Goal: Task Accomplishment & Management: Manage account settings

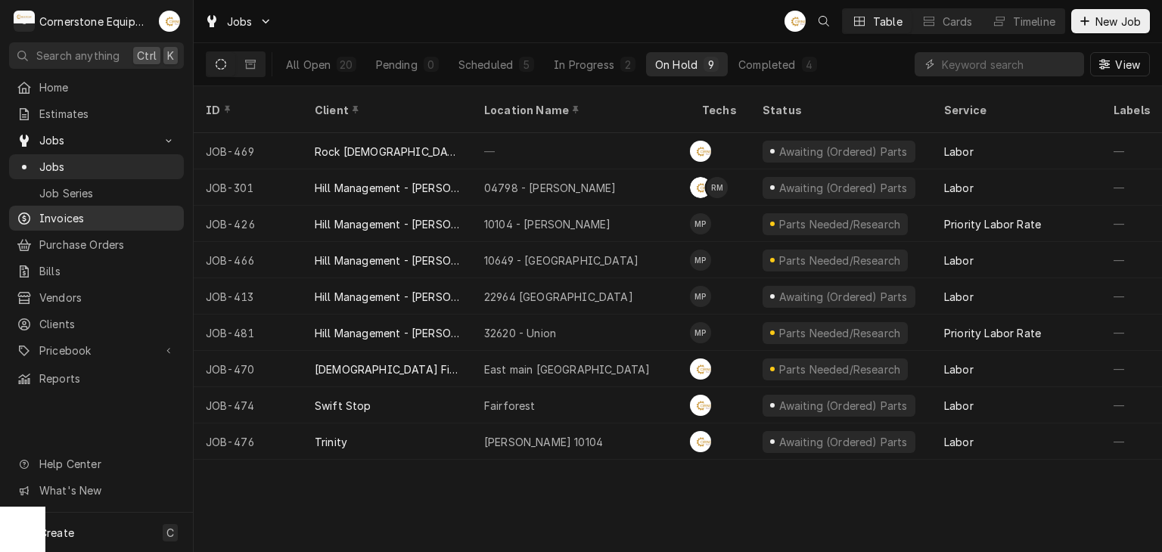
click at [106, 210] on span "Invoices" at bounding box center [107, 218] width 137 height 16
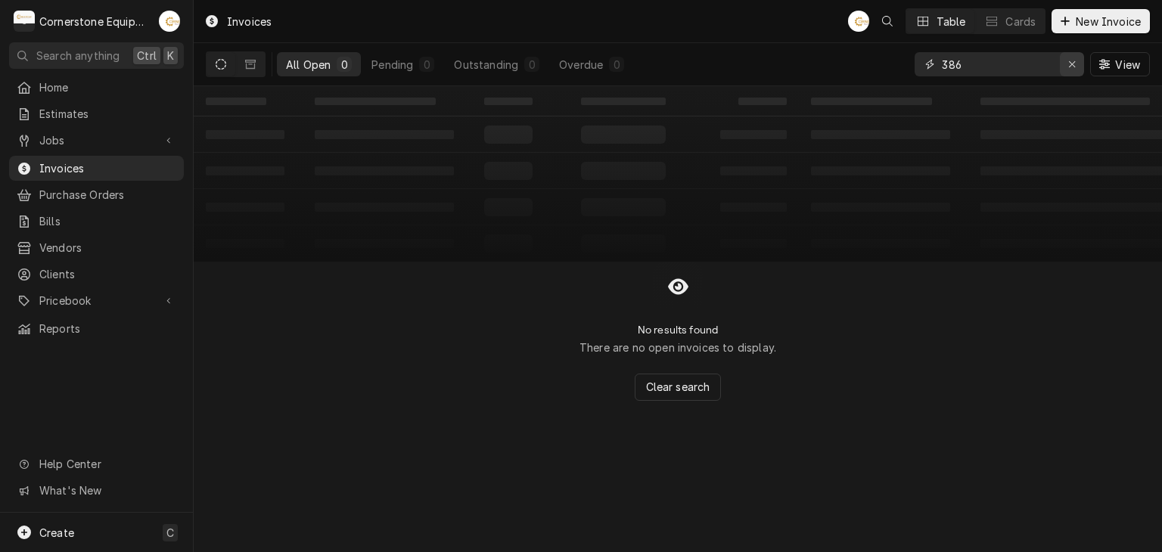
click at [1068, 65] on icon "Erase input" at bounding box center [1072, 64] width 8 height 11
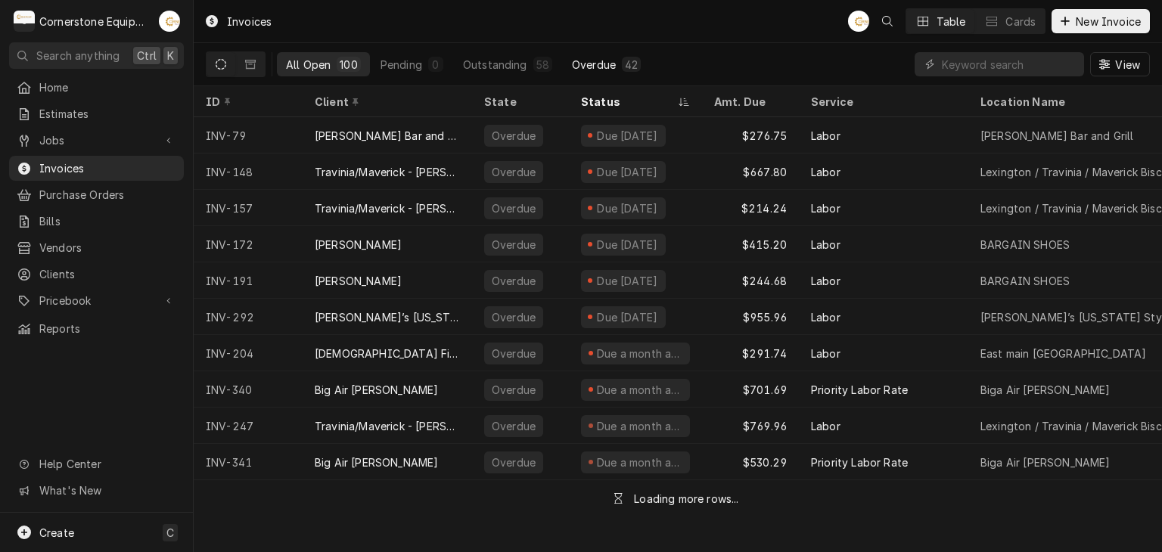
click at [594, 67] on div "Overdue" at bounding box center [594, 65] width 44 height 16
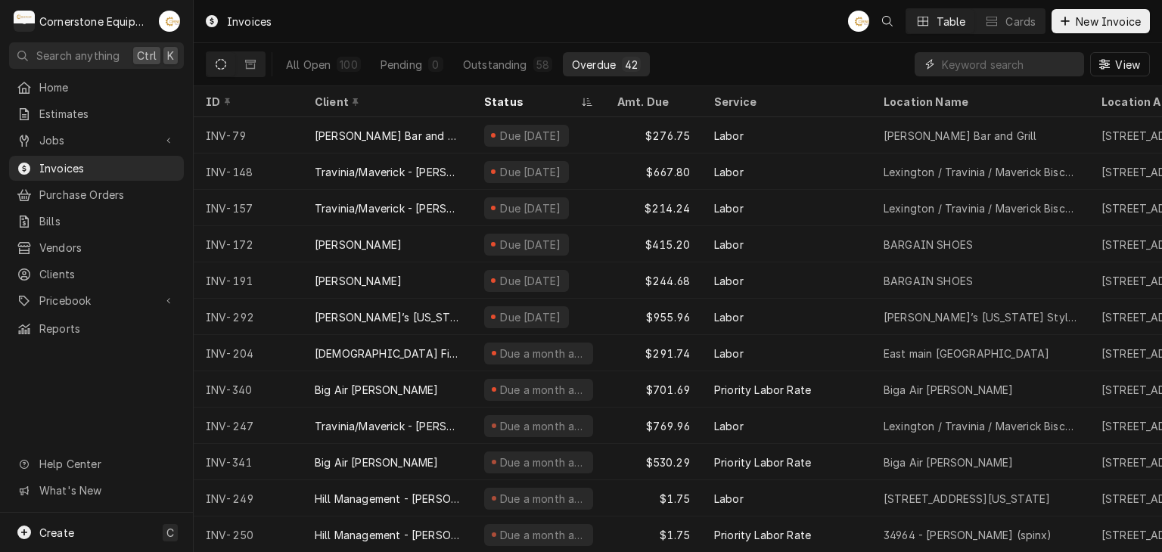
click at [953, 69] on input "Dynamic Content Wrapper" at bounding box center [1009, 64] width 135 height 24
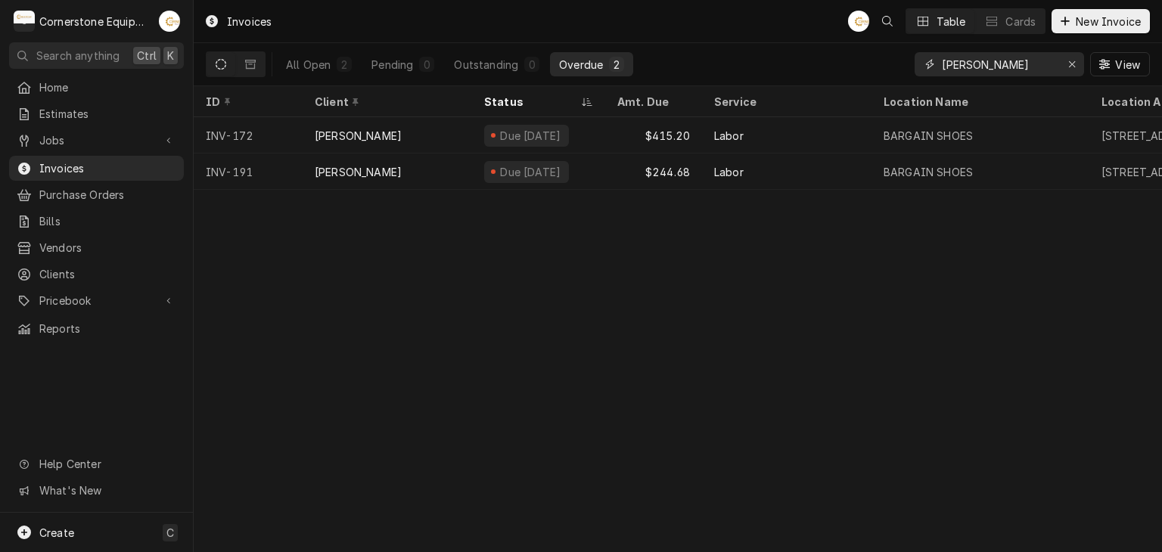
type input "[PERSON_NAME]"
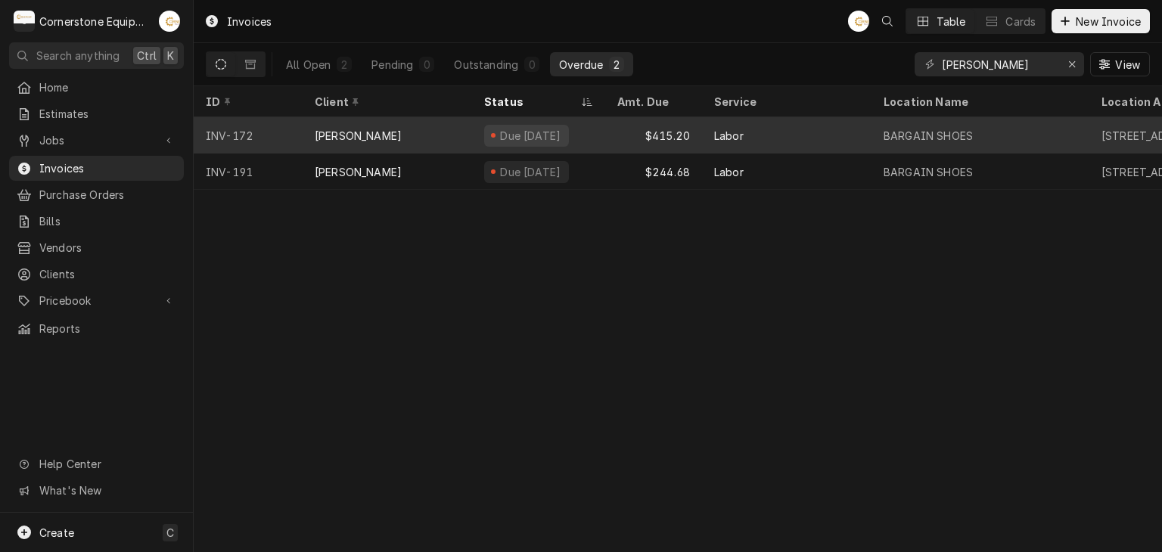
click at [564, 148] on div "Due 2 months ago" at bounding box center [538, 135] width 133 height 36
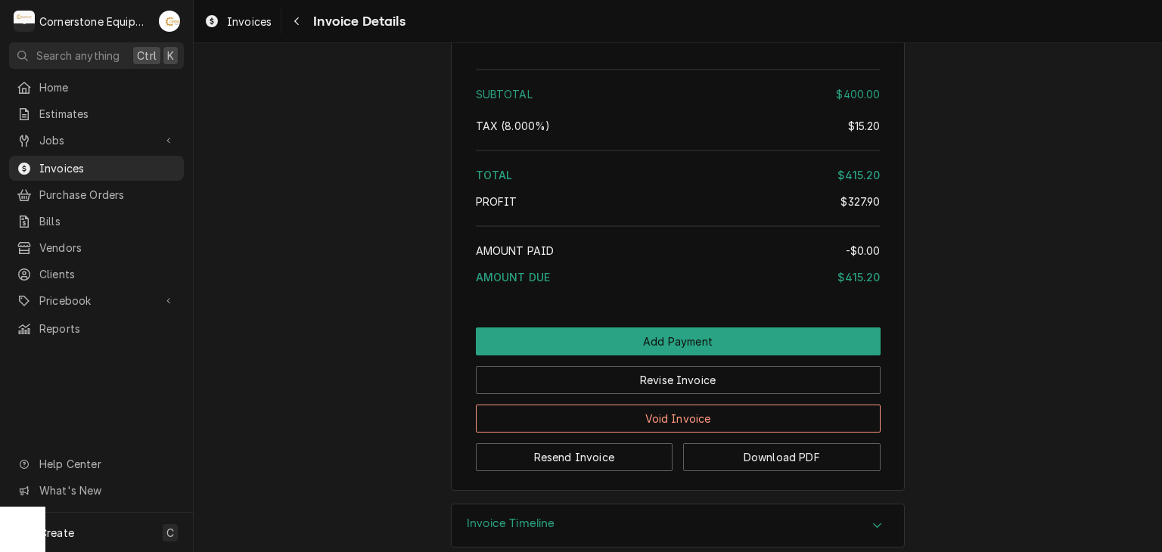
scroll to position [2604, 0]
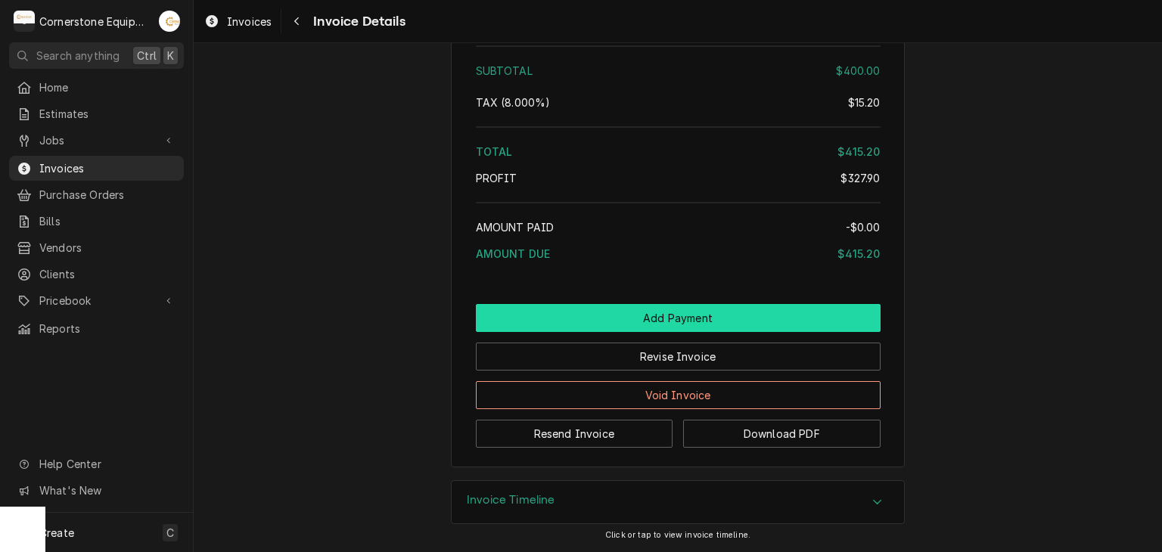
click at [685, 322] on button "Add Payment" at bounding box center [678, 318] width 405 height 28
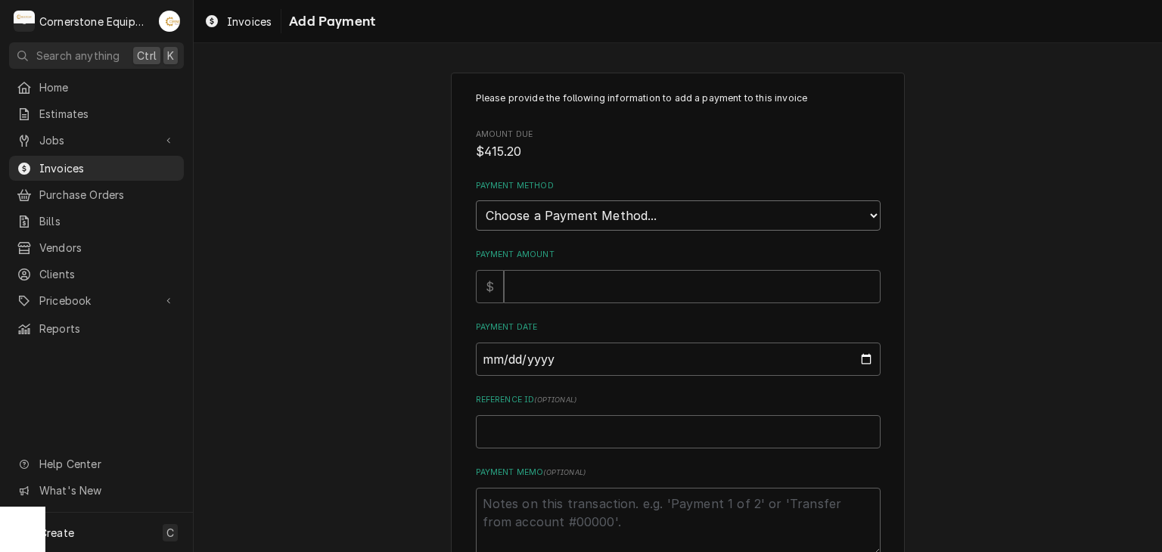
click at [581, 207] on select "Choose a Payment Method... Cash Check Credit/Debit Card ACH/eCheck Other" at bounding box center [678, 215] width 405 height 30
select select "2"
click at [476, 200] on select "Choose a Payment Method... Cash Check Credit/Debit Card ACH/eCheck Other" at bounding box center [678, 215] width 405 height 30
click at [554, 294] on input "Payment Amount" at bounding box center [692, 286] width 377 height 33
type textarea "x"
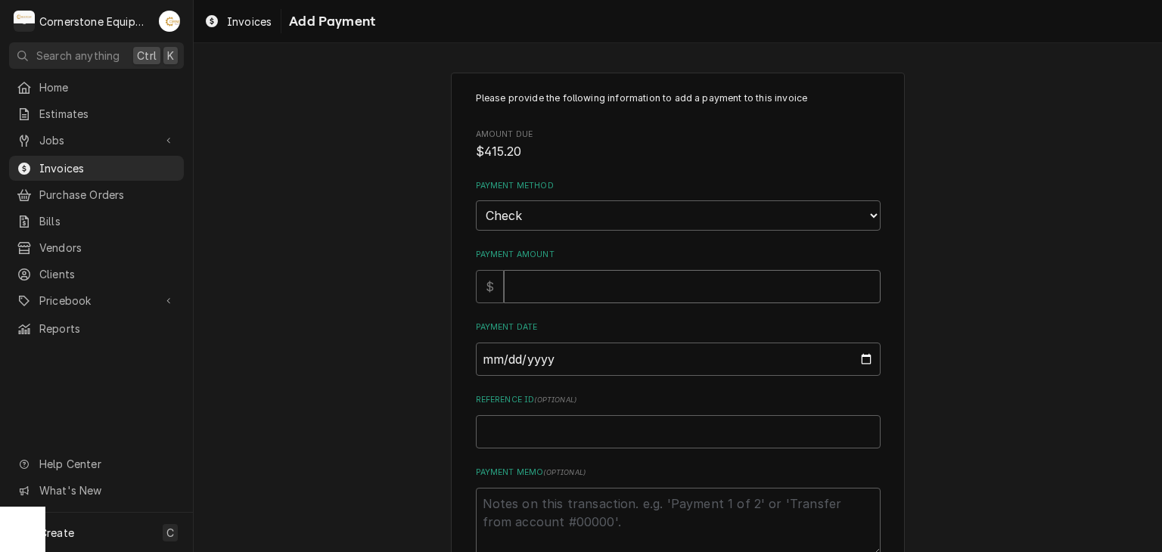
type input "4"
type textarea "x"
type input "41"
type textarea "x"
type input "415"
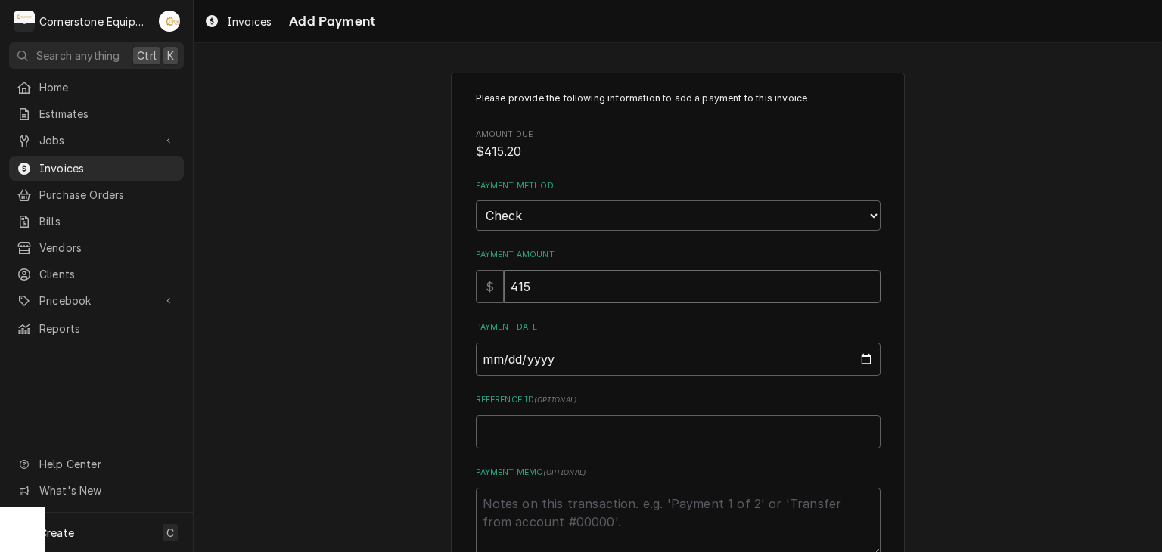
type textarea "x"
type input "415.2"
type textarea "x"
type input "415.20"
type input "0002-10-05"
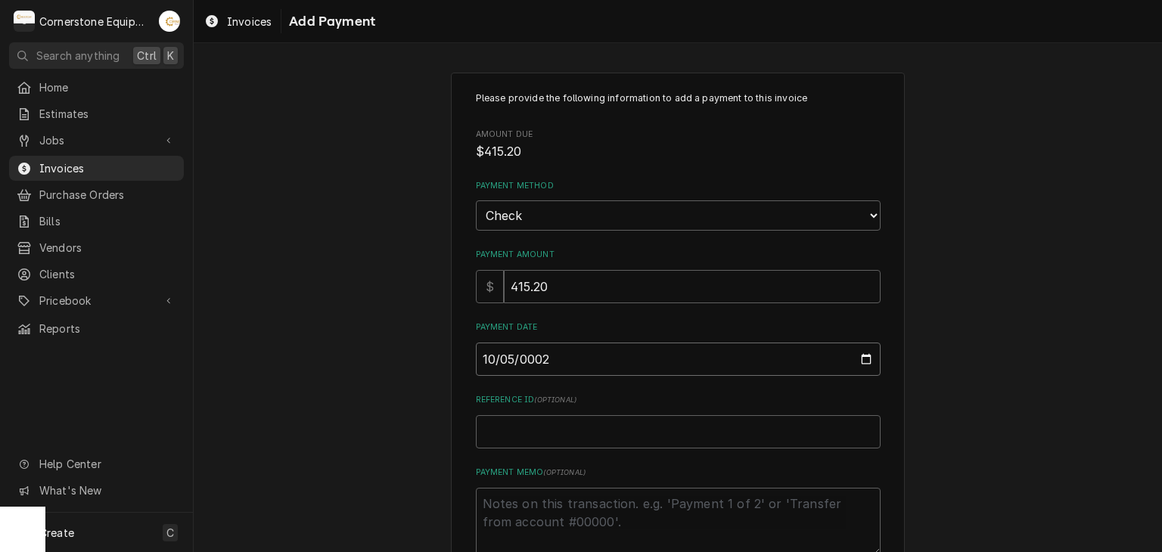
type textarea "x"
type input "0020-10-05"
type textarea "x"
type input "0202-10-05"
type textarea "x"
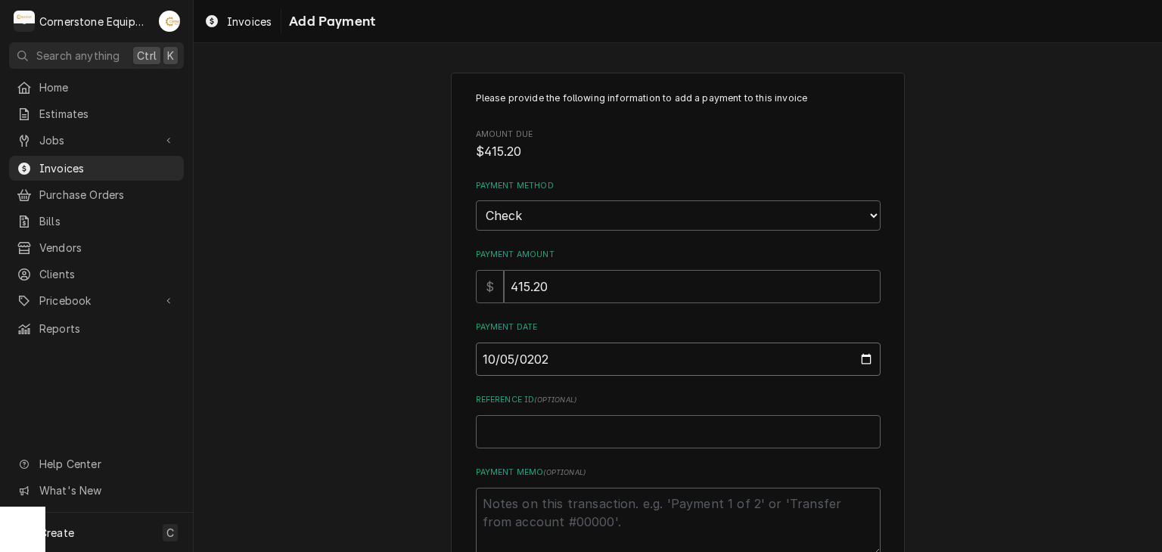
type input "2025-10-05"
type textarea "x"
type input "C"
type textarea "x"
type input "Ch"
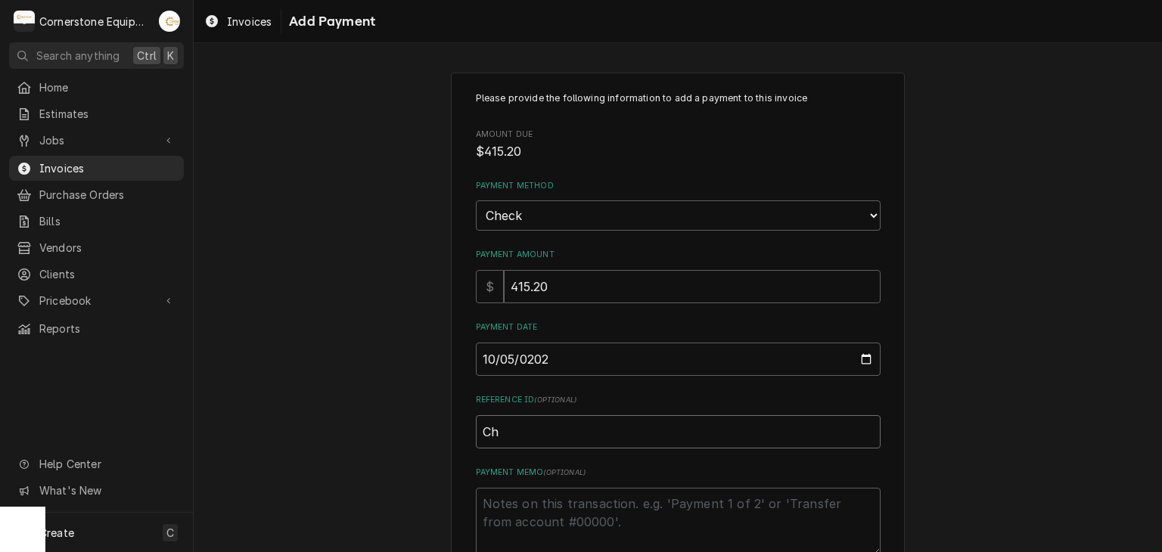
type textarea "x"
type input "Che"
type textarea "x"
type input "Chec"
type textarea "x"
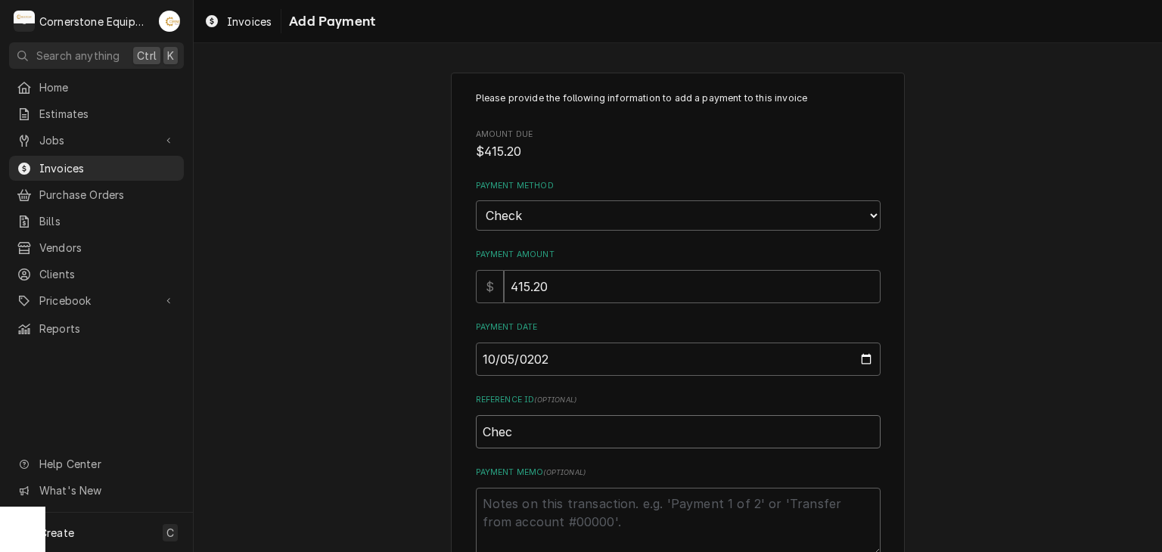
type input "Check"
type textarea "x"
type input "Check"
type textarea "x"
type input "Check #"
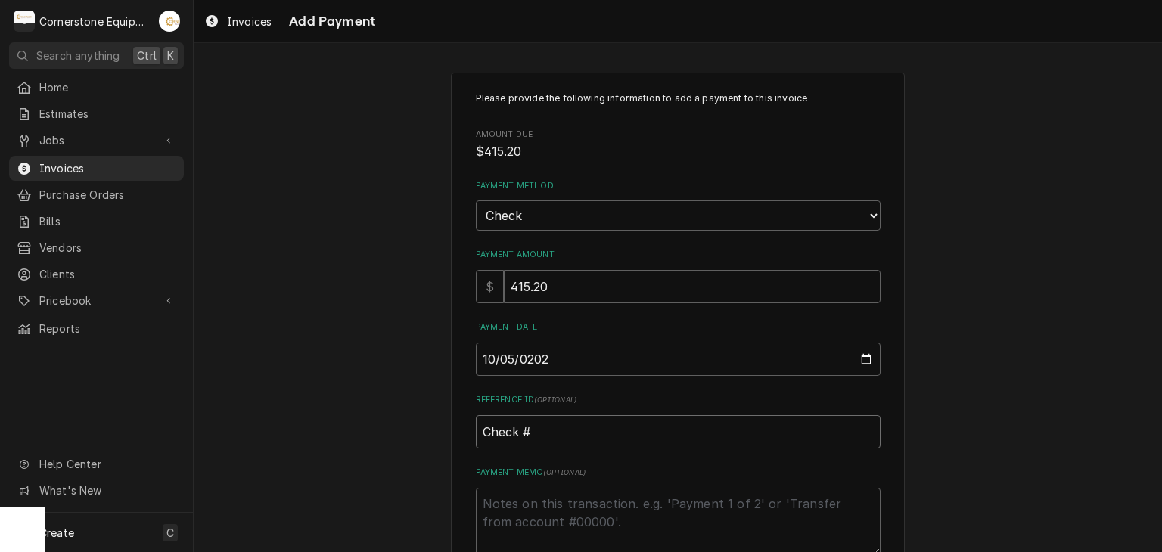
type textarea "x"
type input "Check #1"
type textarea "x"
type input "Check #16"
type textarea "x"
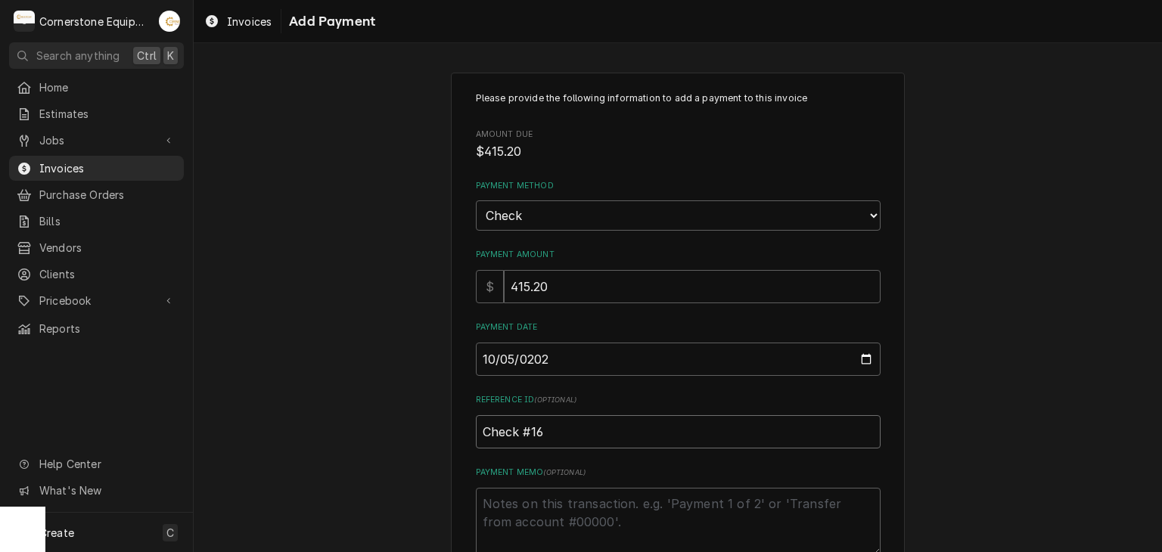
type input "Check #160"
type textarea "x"
type input "Check #1608"
type textarea "x"
type textarea "P"
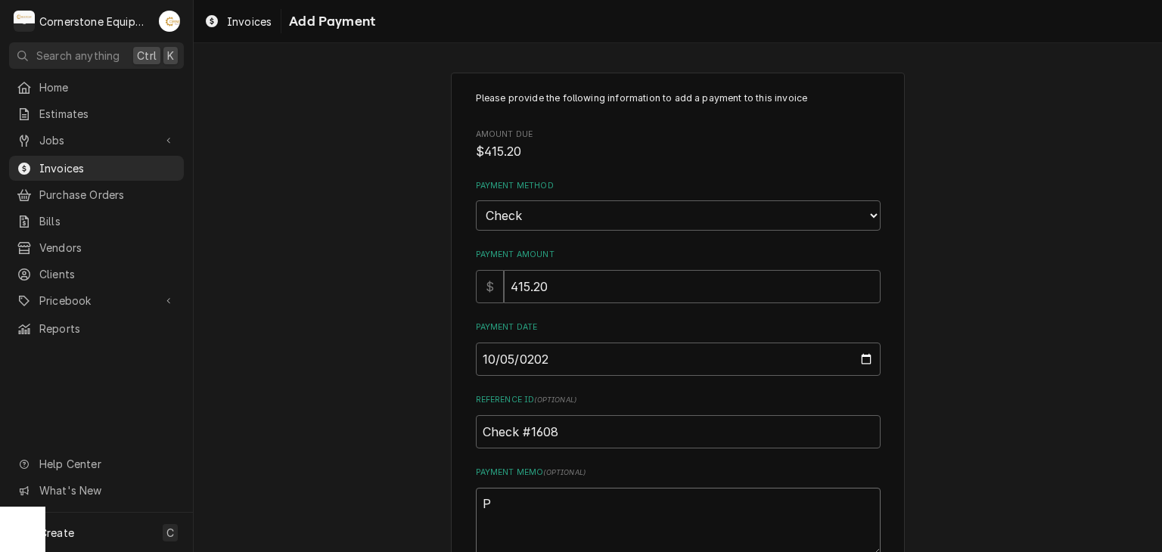
type textarea "x"
type textarea "Pa"
type textarea "x"
type textarea "Pay"
type textarea "x"
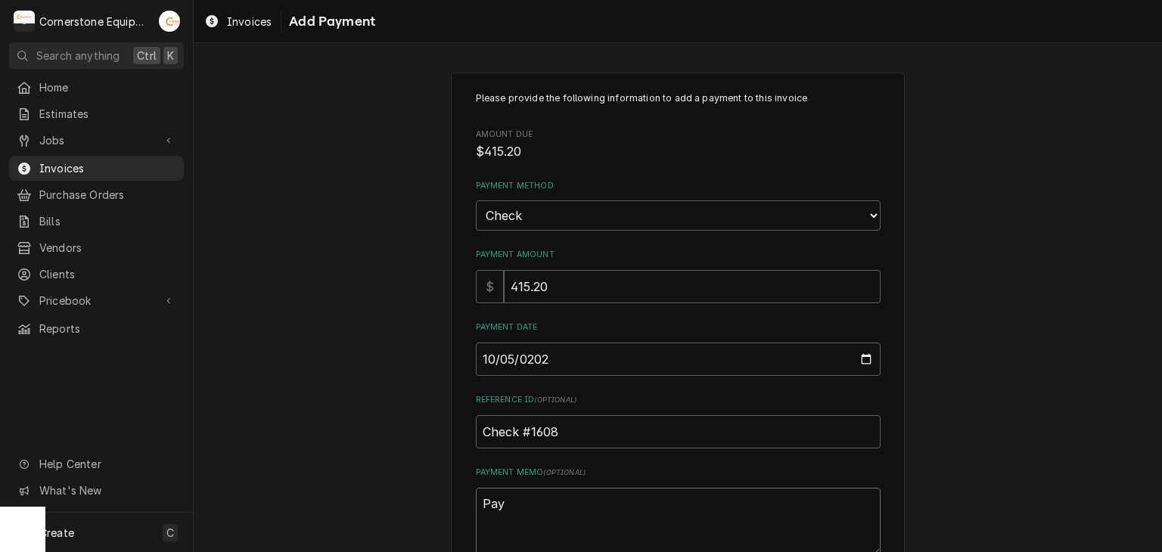
type textarea "Paym"
type textarea "x"
type textarea "Payme"
type textarea "x"
type textarea "Paymen"
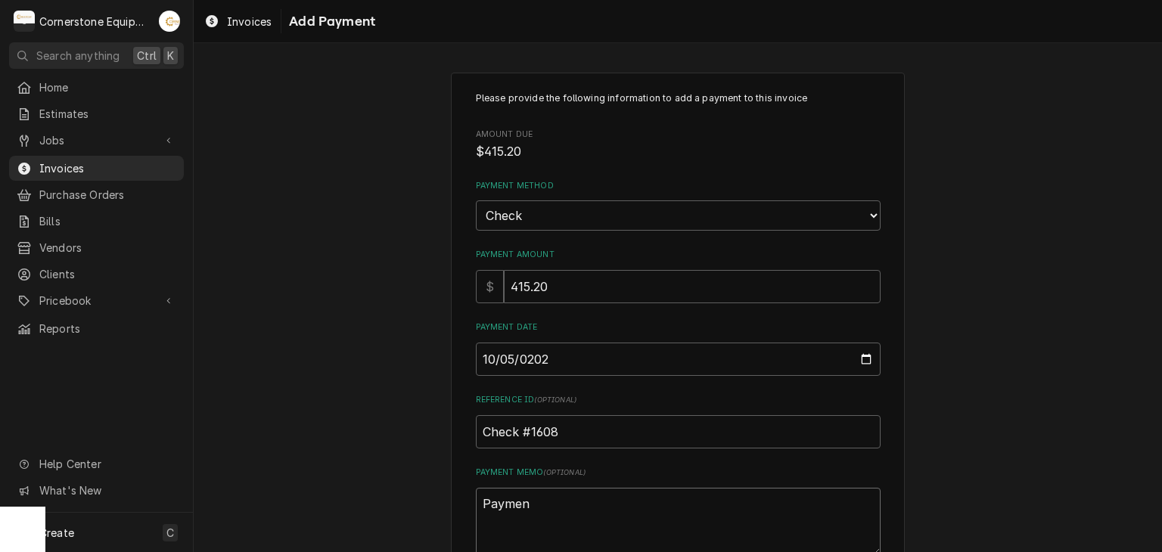
type textarea "x"
type textarea "Payment"
type textarea "x"
type textarea "Payment"
type textarea "x"
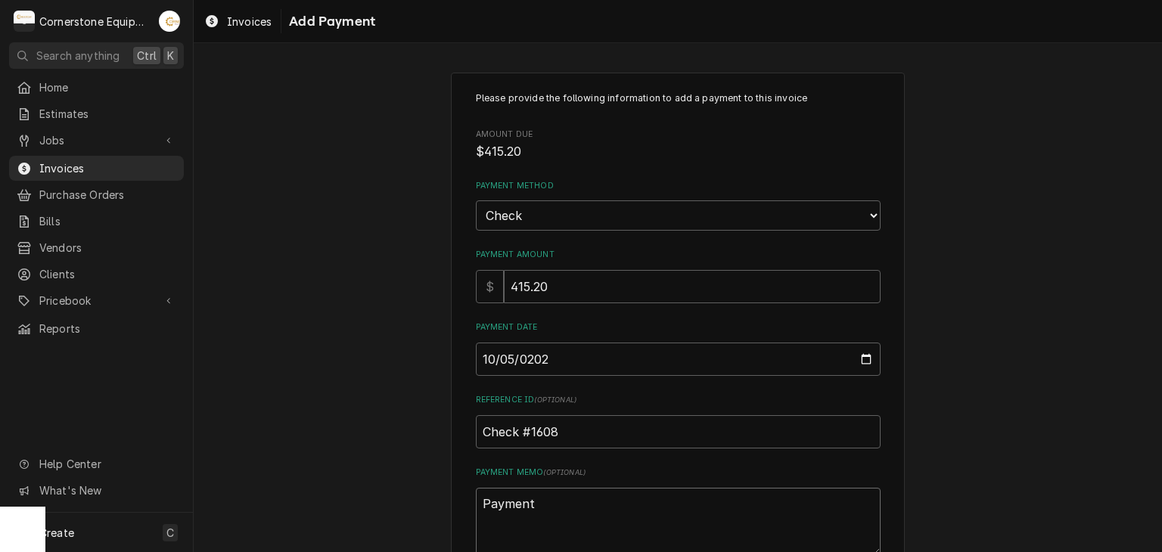
type textarea "Payment 1"
type textarea "x"
type textarea "Payment 1"
type textarea "x"
type textarea "Payment 1 o"
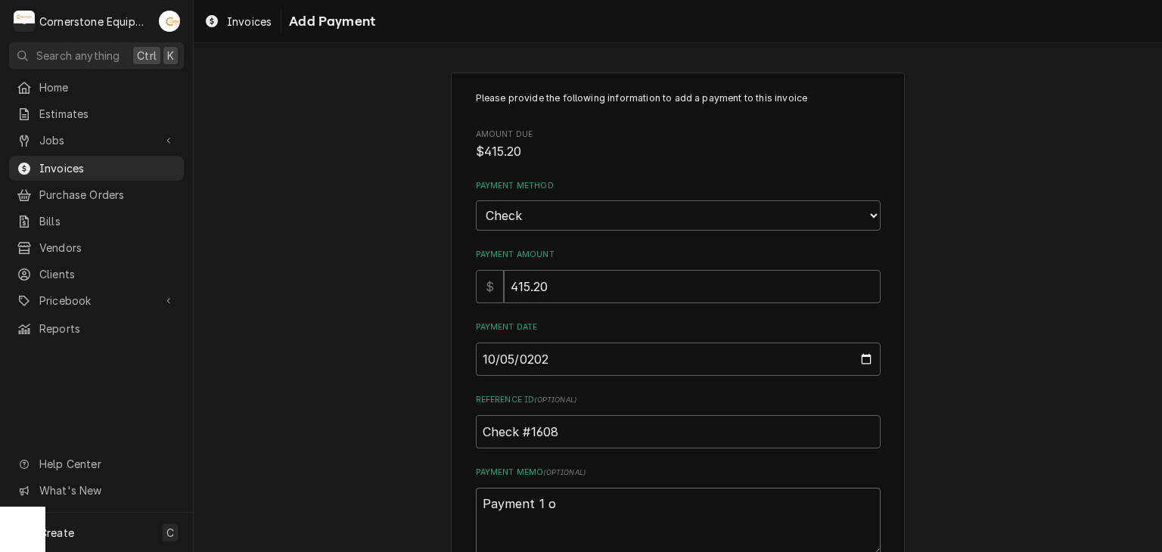
type textarea "x"
type textarea "Payment 1 of"
type textarea "x"
type textarea "Payment 1 of"
type textarea "x"
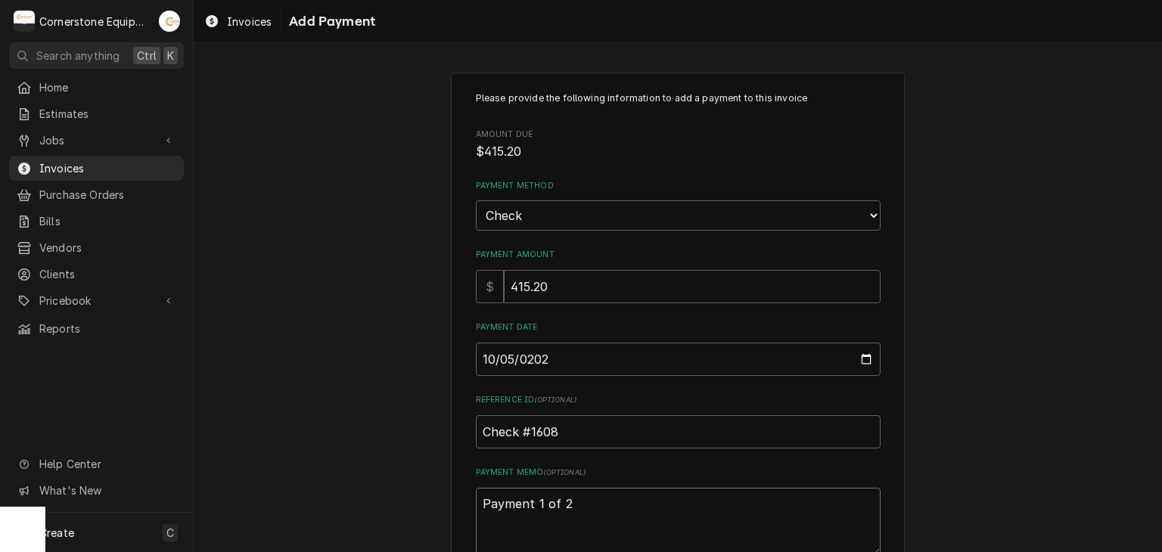
type textarea "Payment 1 of 2"
click at [400, 334] on div "Please provide the following information to add a payment to this invoice Amoun…" at bounding box center [678, 353] width 968 height 589
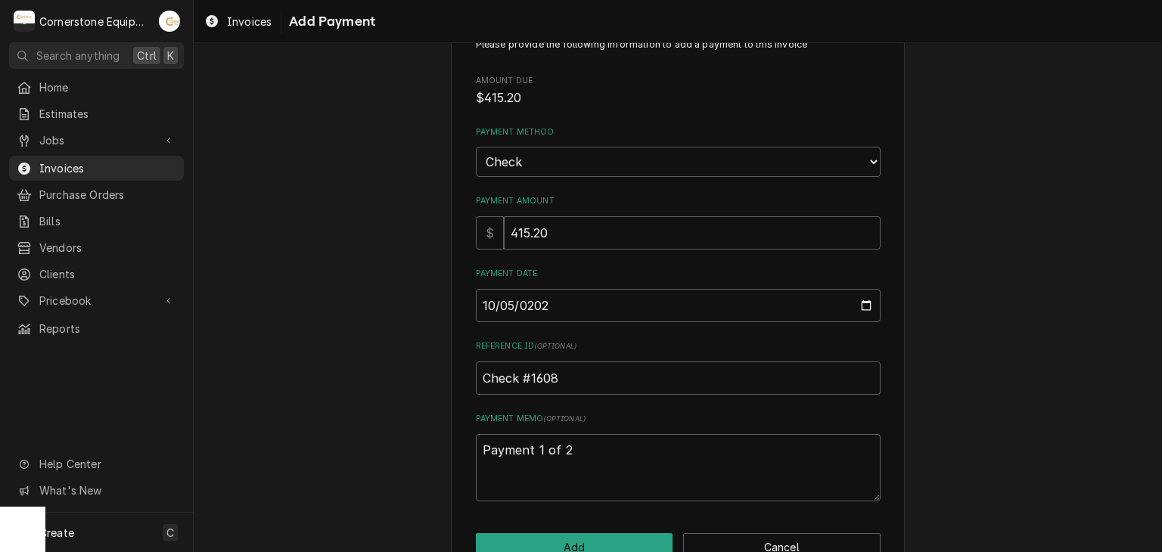
scroll to position [94, 0]
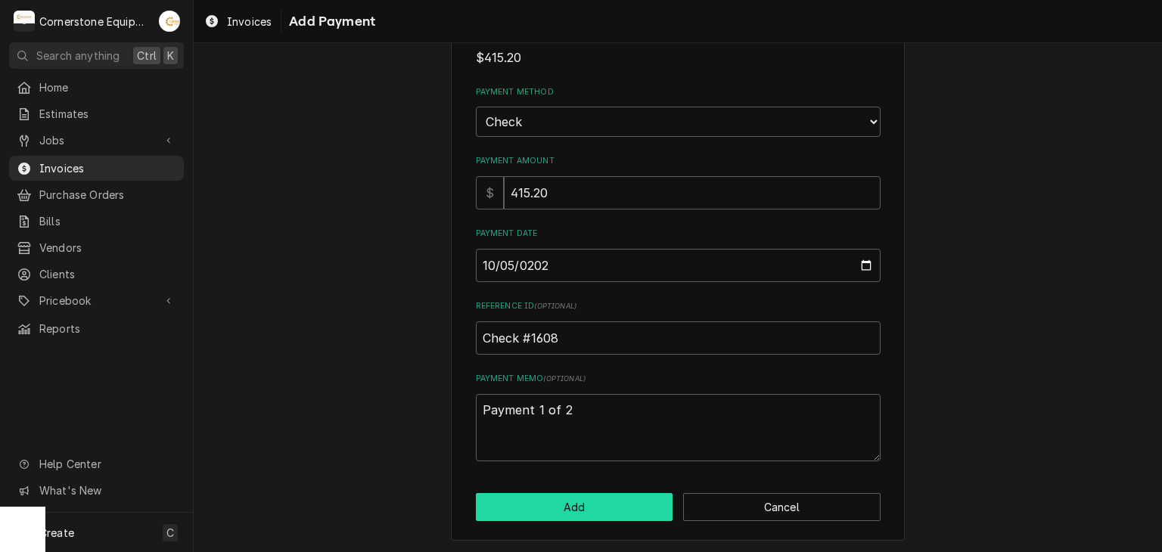
click at [570, 503] on button "Add" at bounding box center [574, 507] width 197 height 28
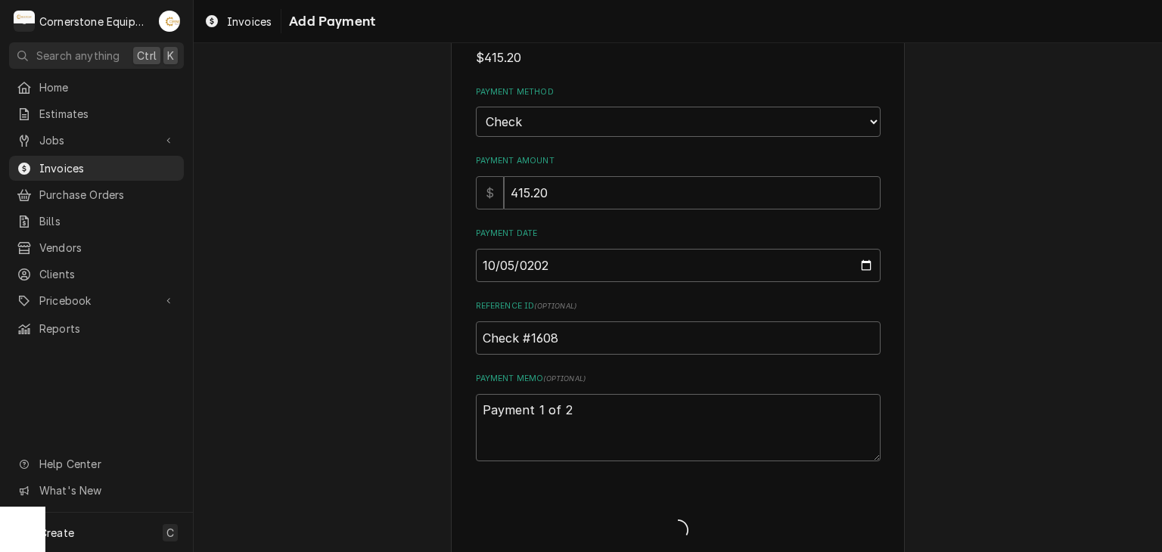
type textarea "x"
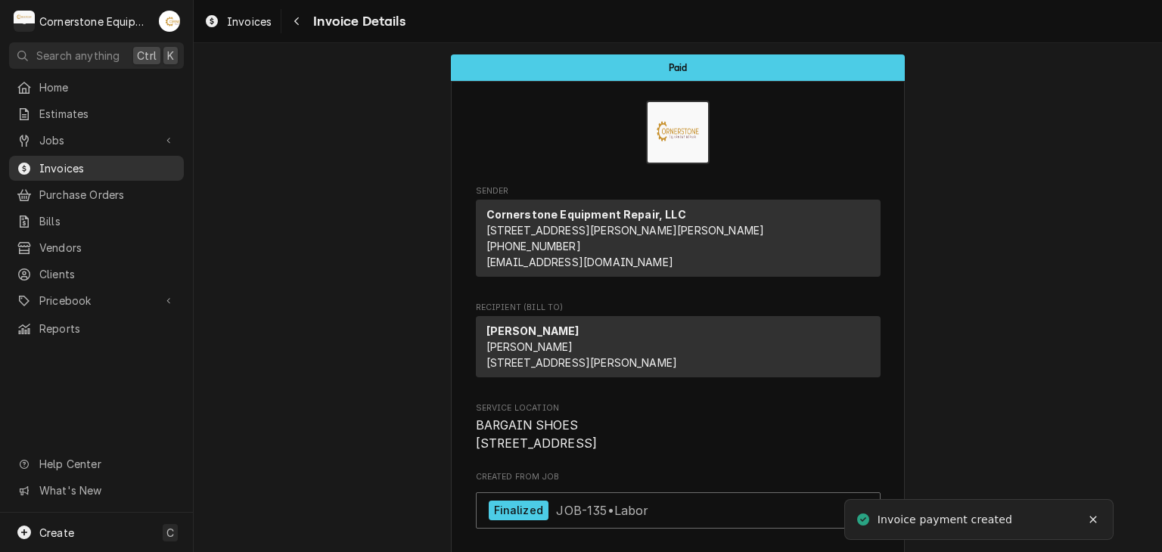
click at [90, 160] on span "Invoices" at bounding box center [107, 168] width 137 height 16
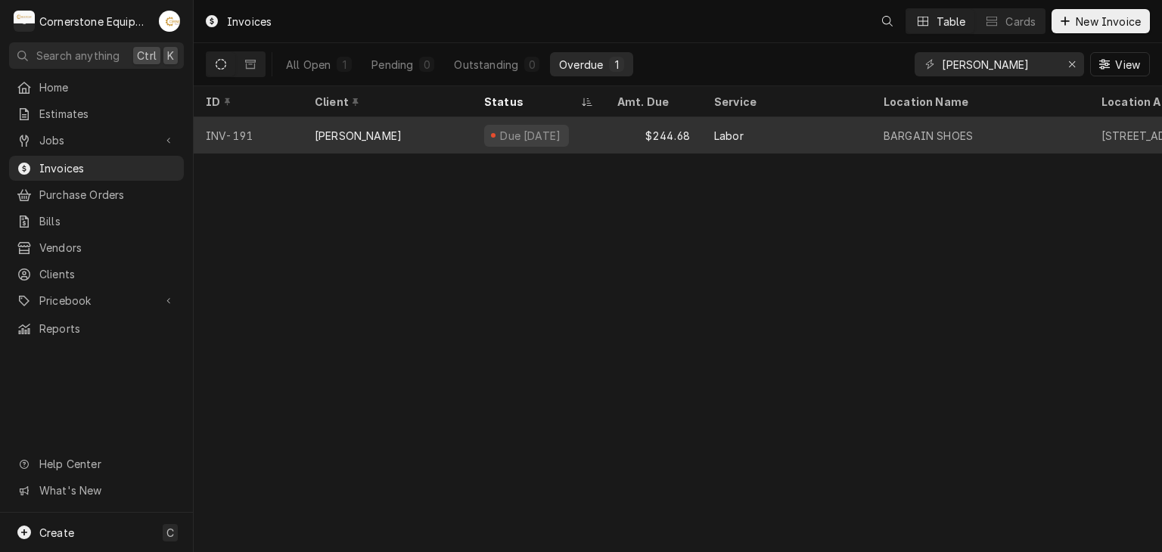
click at [542, 128] on div "Due 2 months ago" at bounding box center [531, 136] width 64 height 16
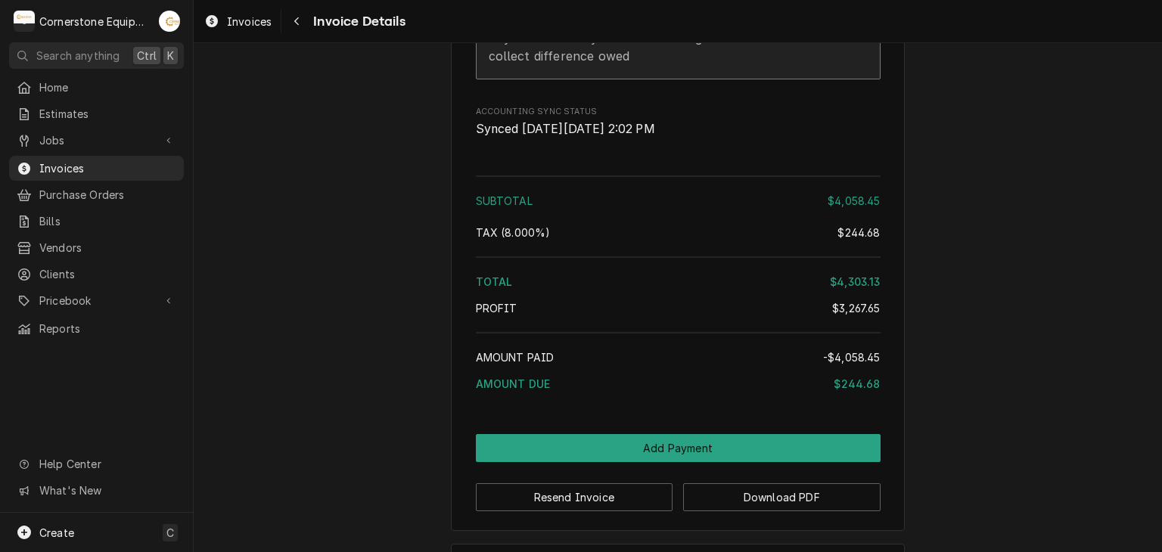
scroll to position [2491, 0]
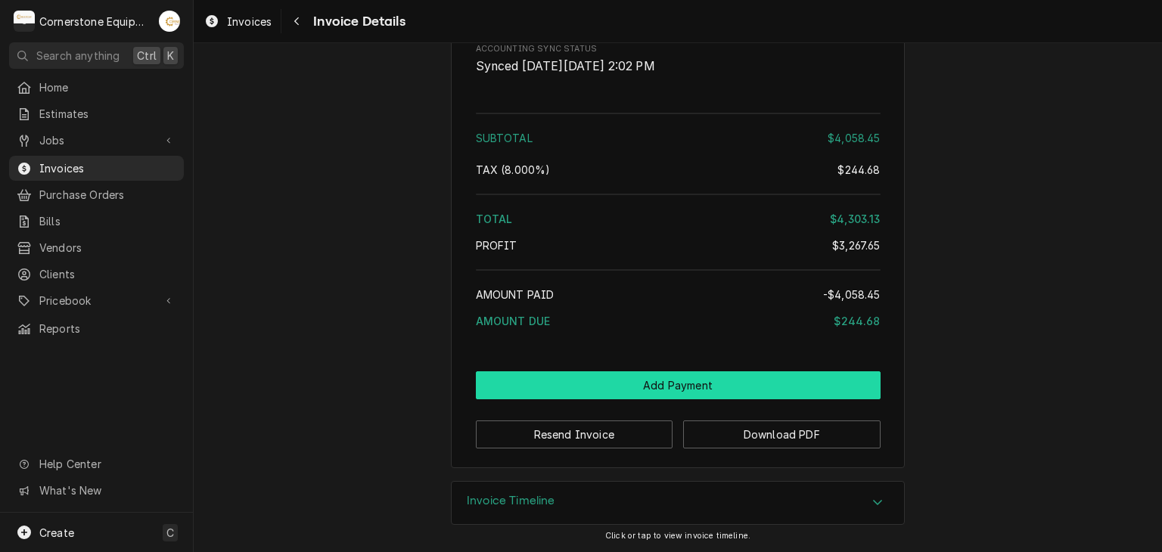
click at [669, 379] on button "Add Payment" at bounding box center [678, 385] width 405 height 28
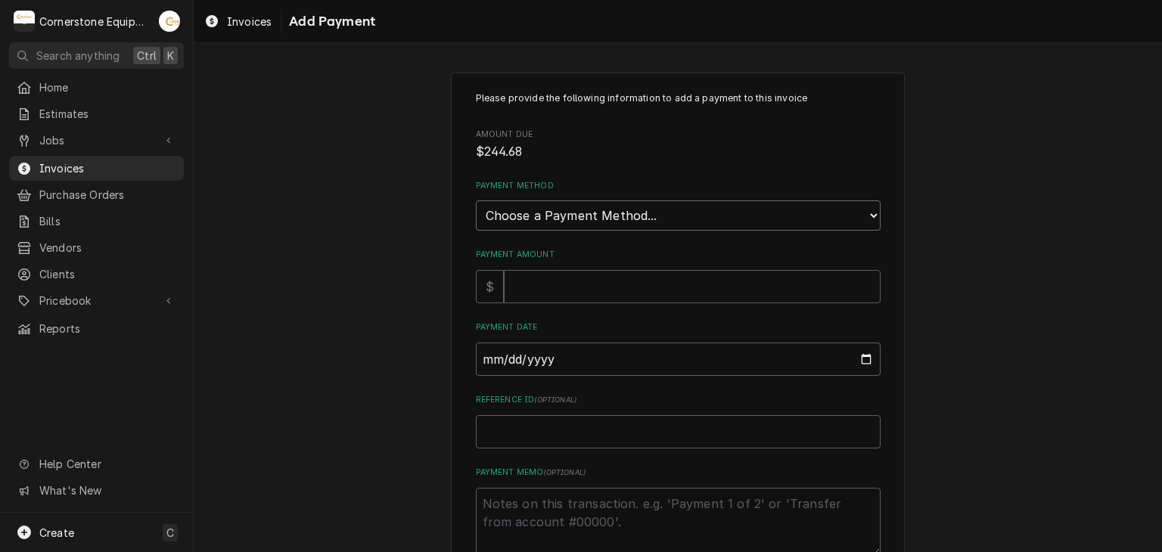
click at [531, 213] on select "Choose a Payment Method... Cash Check Credit/Debit Card ACH/eCheck Other" at bounding box center [678, 215] width 405 height 30
select select "2"
click at [476, 200] on select "Choose a Payment Method... Cash Check Credit/Debit Card ACH/eCheck Other" at bounding box center [678, 215] width 405 height 30
click at [510, 274] on input "Payment Amount" at bounding box center [692, 286] width 377 height 33
type textarea "x"
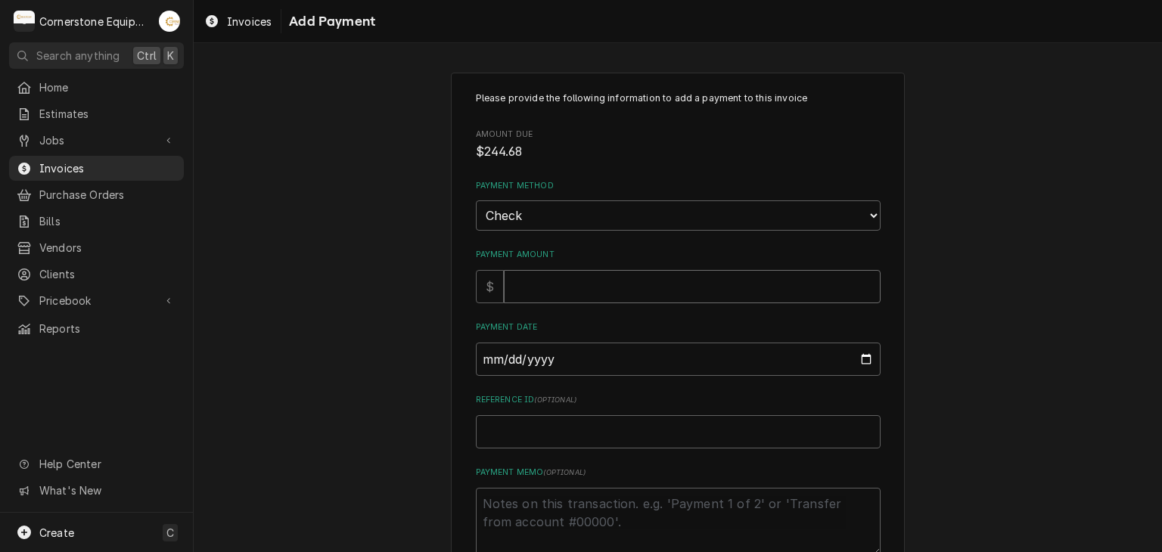
type input "2"
type textarea "x"
type input "24"
type textarea "x"
type input "244"
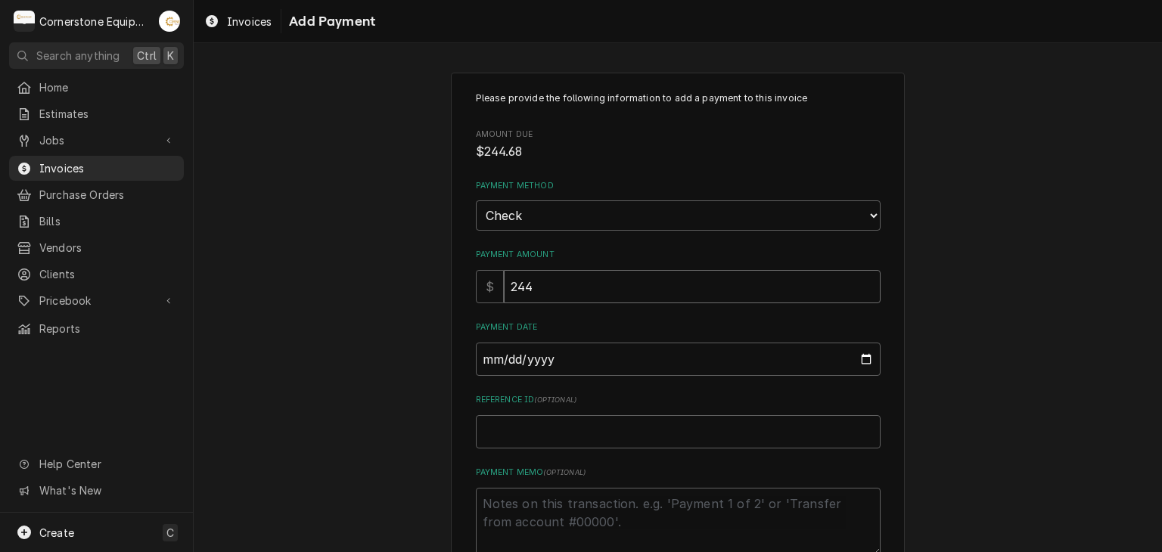
type textarea "x"
type input "244.6"
type textarea "x"
type input "244.68"
type input "0002-10-05"
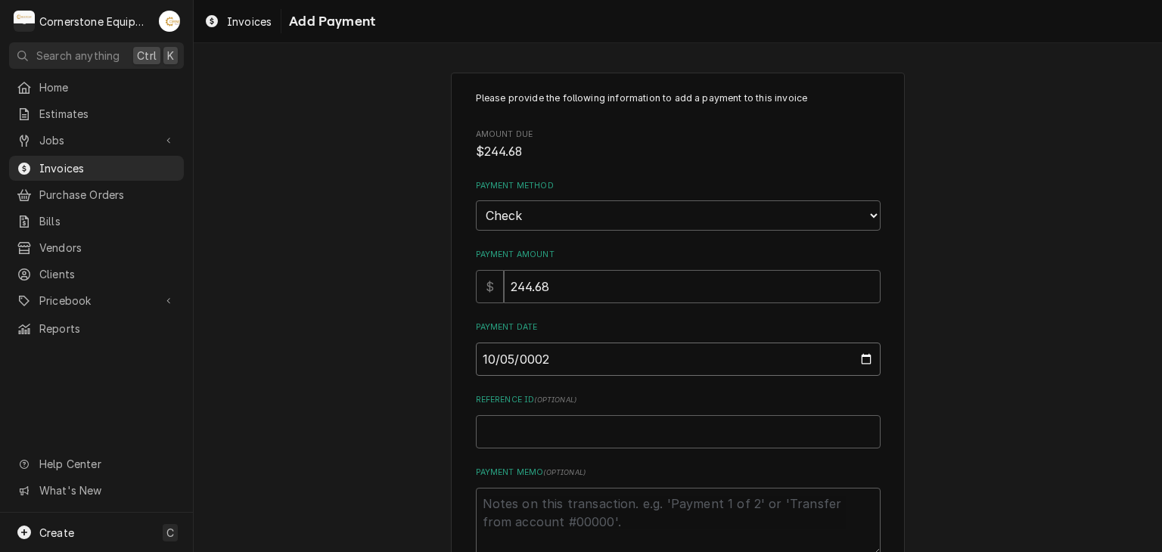
type textarea "x"
type input "0020-10-05"
type textarea "x"
type input "0202-10-05"
type textarea "x"
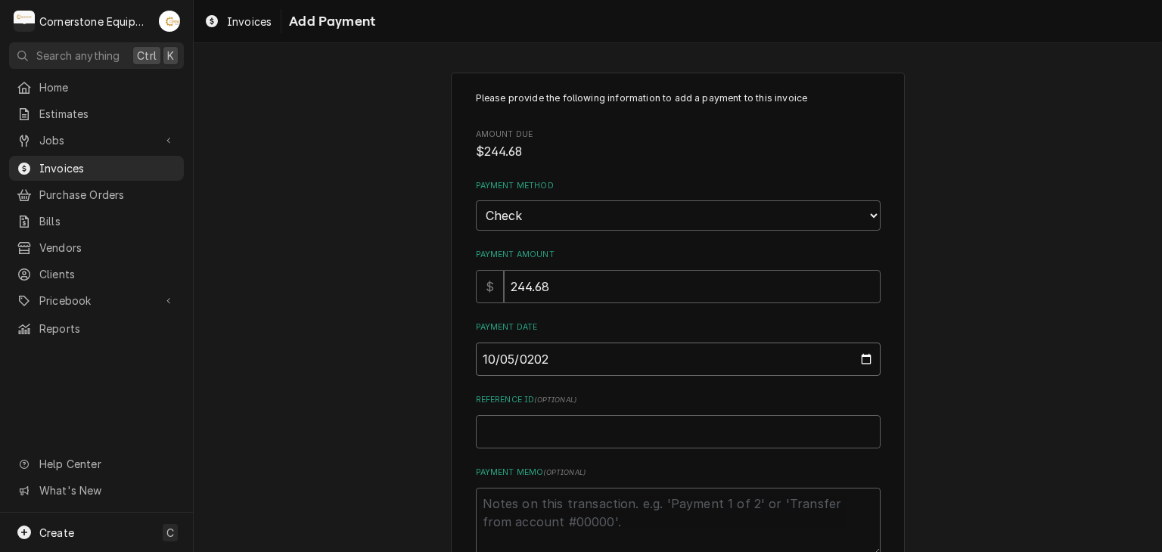
type input "[DATE]"
type textarea "x"
type input "C"
type textarea "x"
type input "Ch"
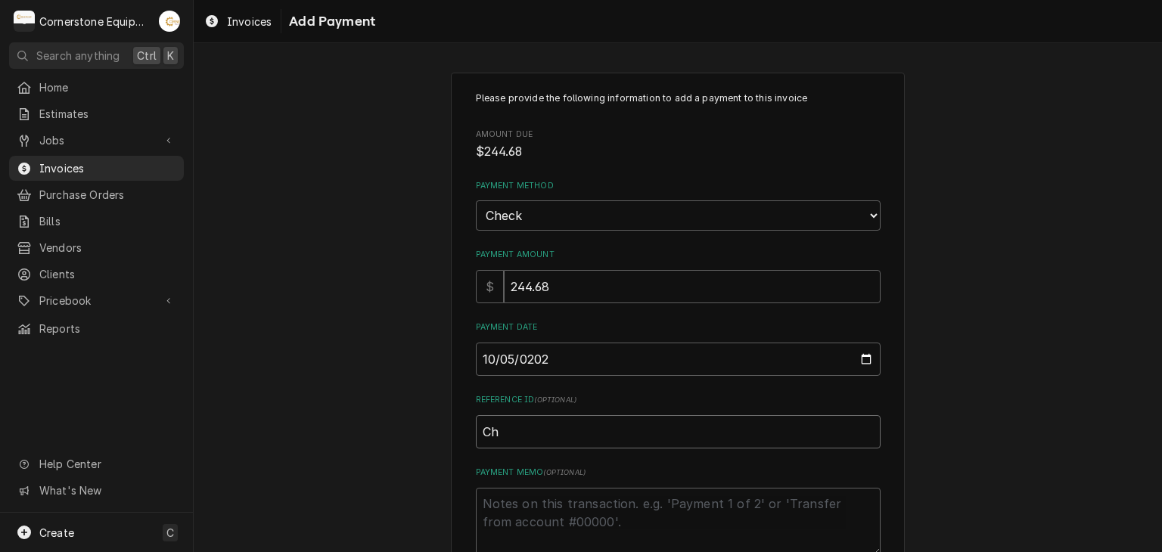
type textarea "x"
type input "Che"
type textarea "x"
type input "Chec"
type textarea "x"
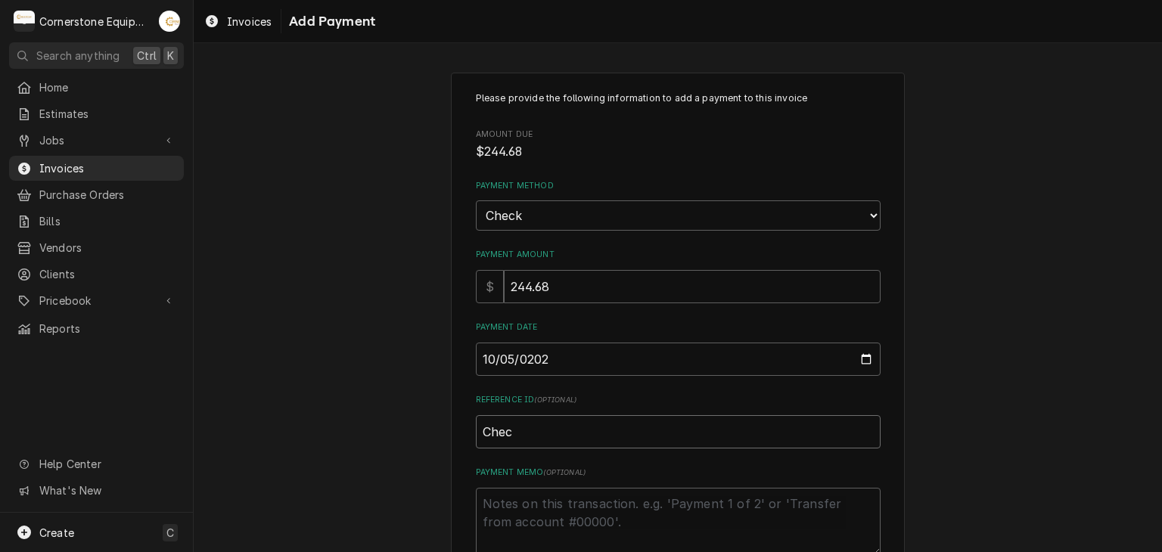
type input "Check"
type textarea "x"
type input "Check"
type textarea "x"
type input "Check #"
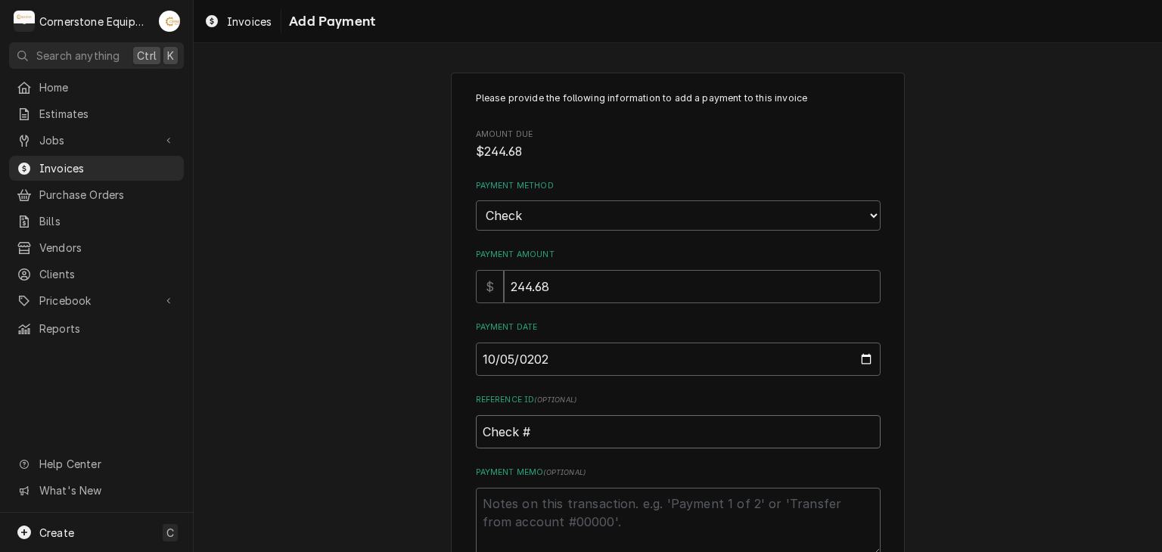
type textarea "x"
type input "Check #1"
type textarea "x"
type input "Check #16"
type textarea "x"
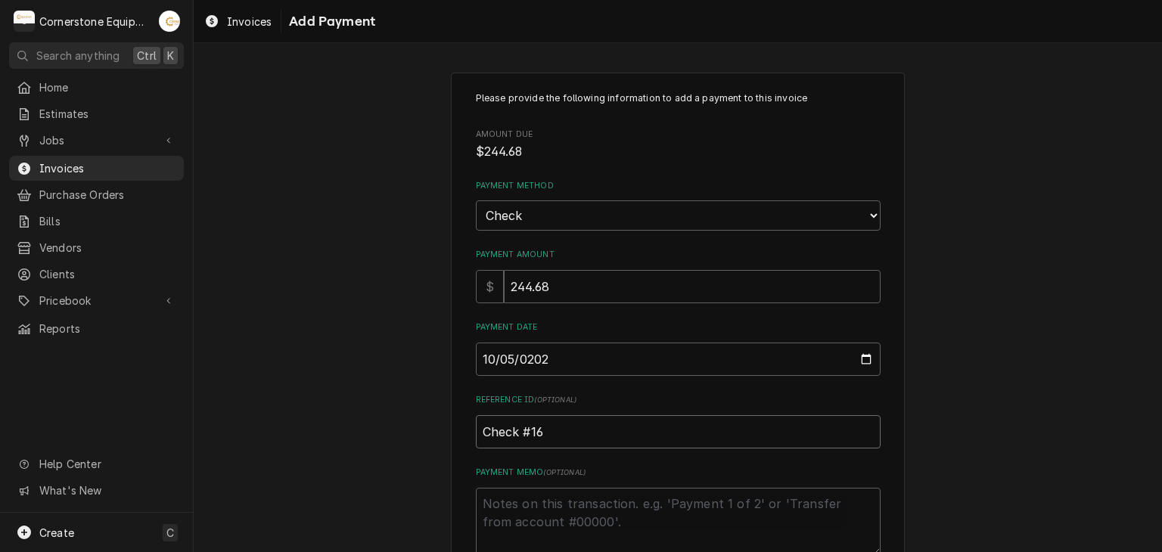
type input "Check #160"
type textarea "x"
type input "Check #1608"
type textarea "x"
type textarea "P"
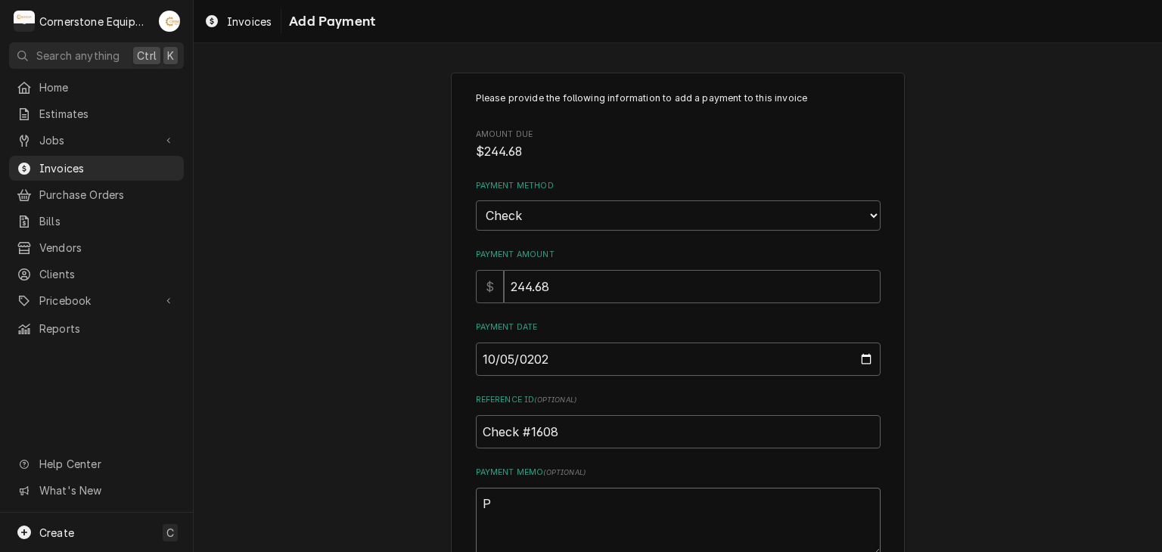
type textarea "x"
type textarea "Pa"
type textarea "x"
type textarea "Pay"
type textarea "x"
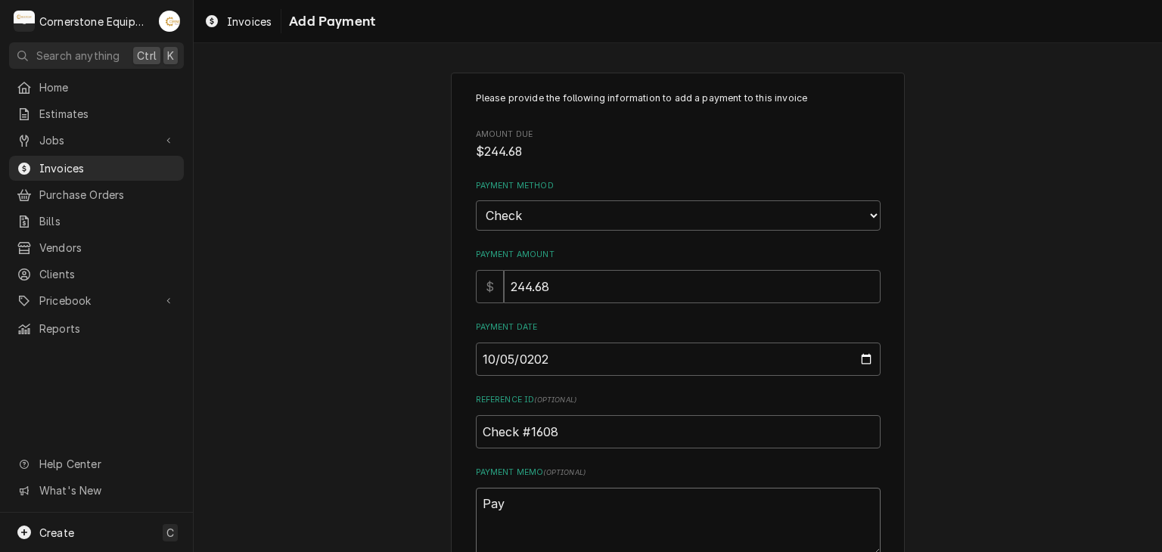
type textarea "Paym"
type textarea "x"
type textarea "Payme"
type textarea "x"
type textarea "Paymen"
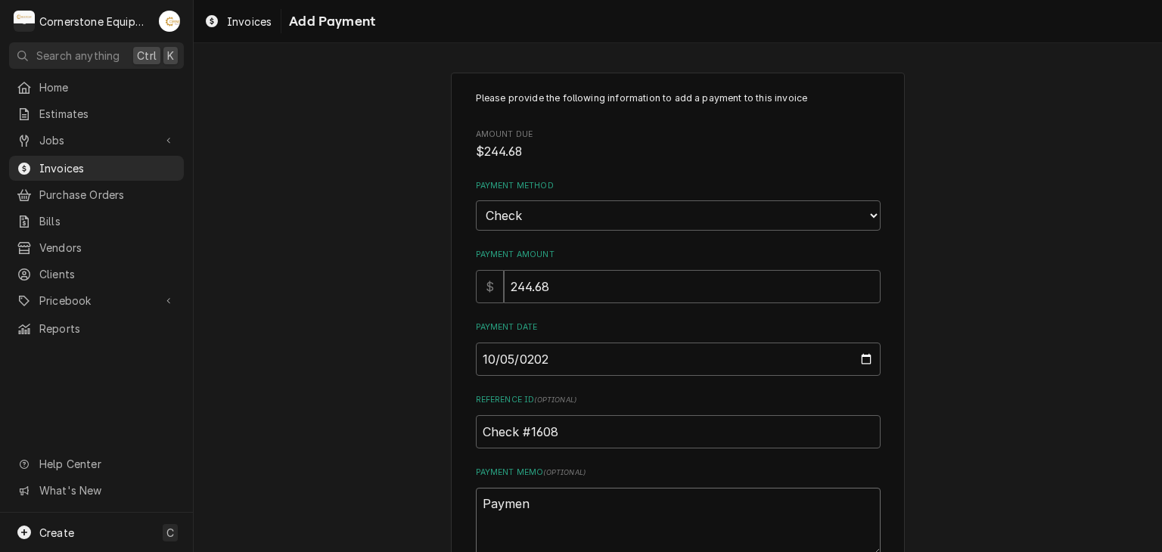
type textarea "x"
type textarea "Payment"
type textarea "x"
type textarea "Payment"
type textarea "x"
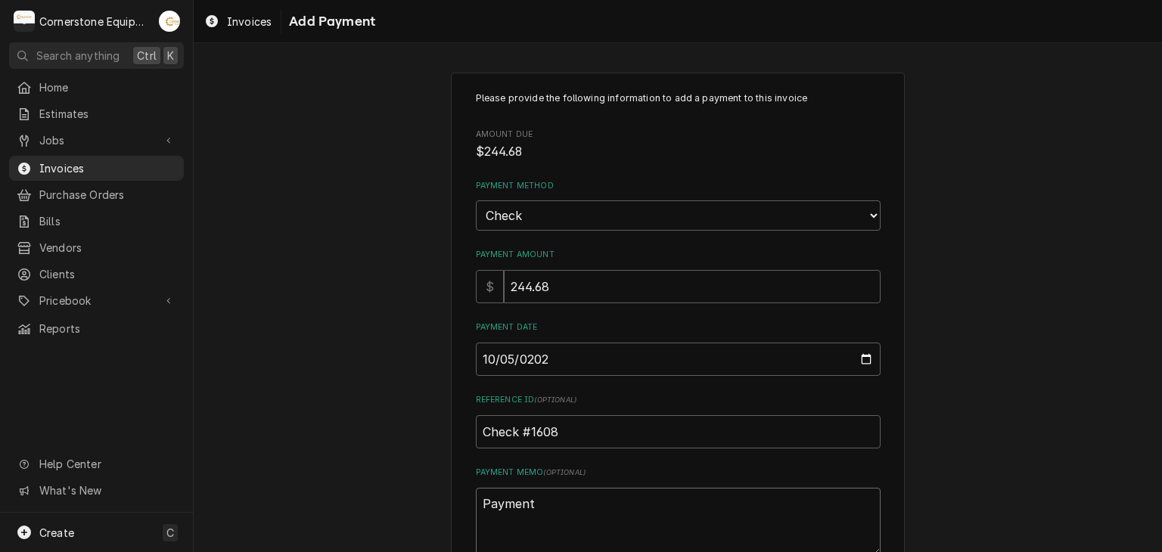
type textarea "Payment 2"
type textarea "x"
type textarea "Payment 2"
type textarea "x"
type textarea "Payment 2 of"
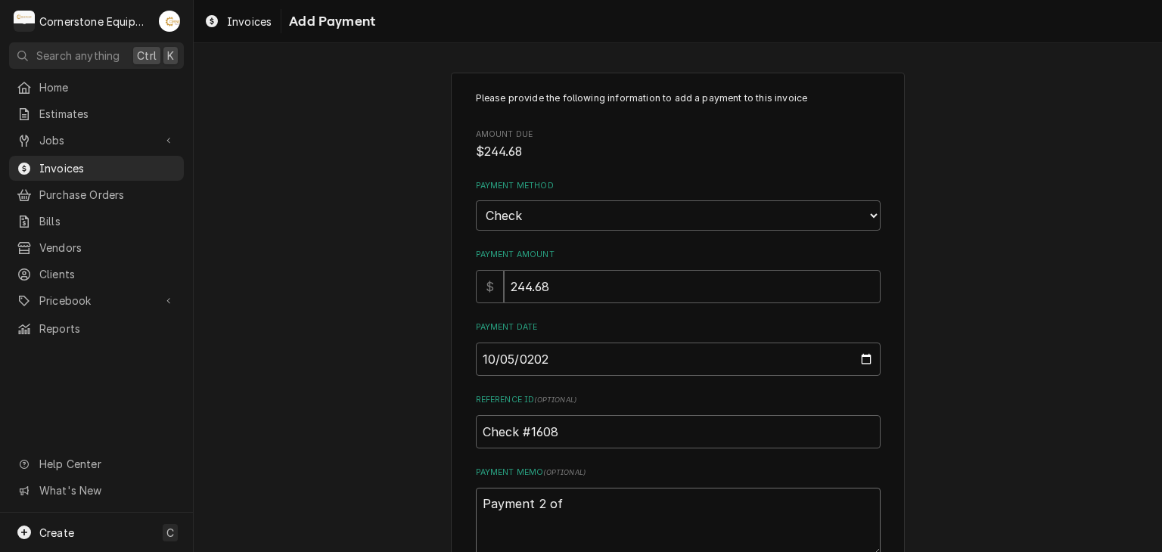
type textarea "x"
type textarea "Payment 2 of"
type textarea "x"
type textarea "Payment 2 of 2"
click at [409, 370] on div "Please provide the following information to add a payment to this invoice Amoun…" at bounding box center [678, 353] width 968 height 589
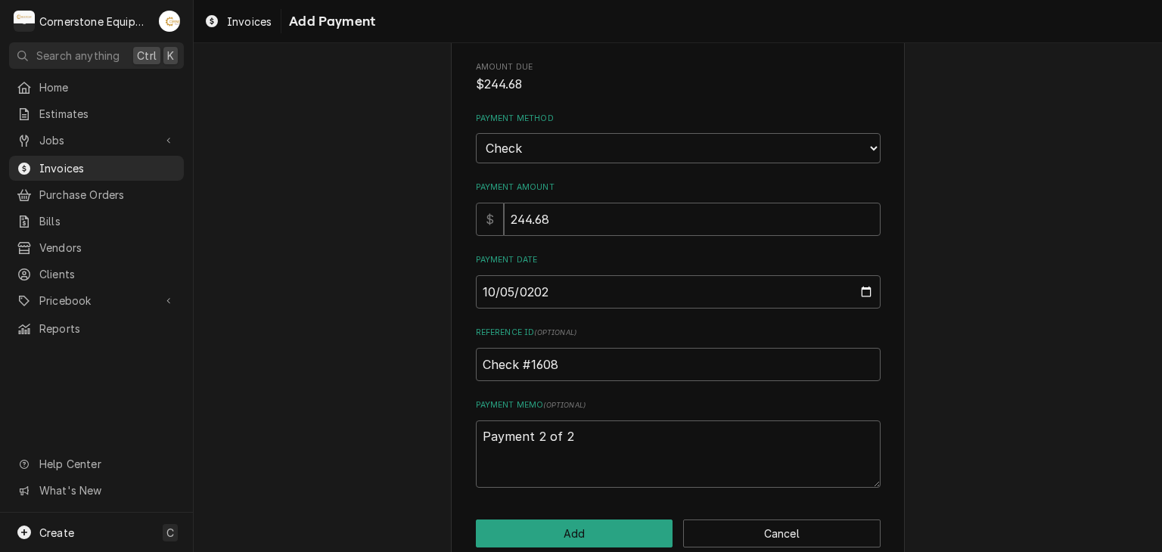
scroll to position [94, 0]
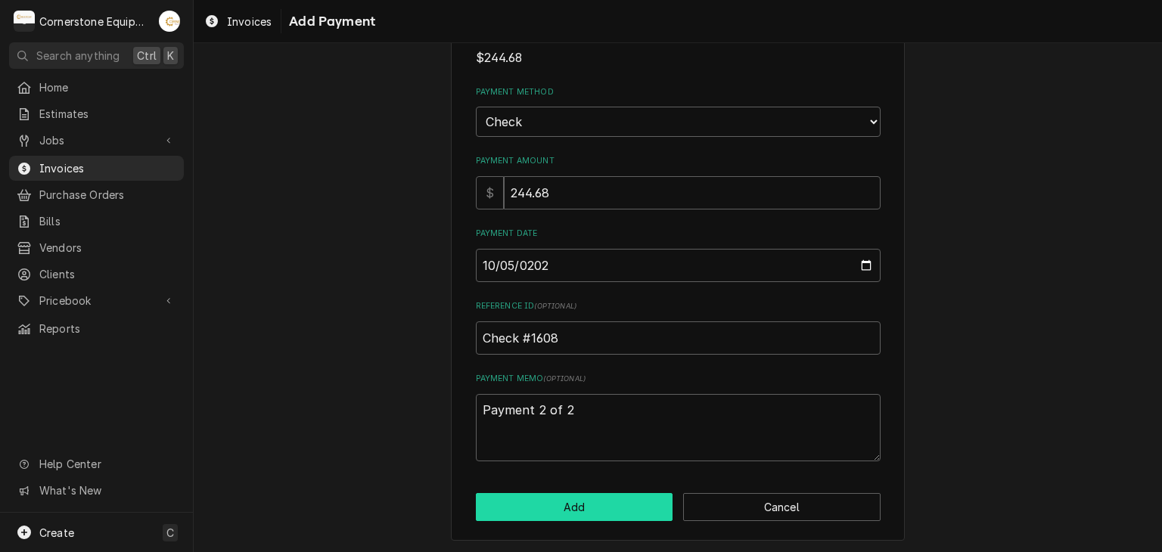
click at [608, 514] on button "Add" at bounding box center [574, 507] width 197 height 28
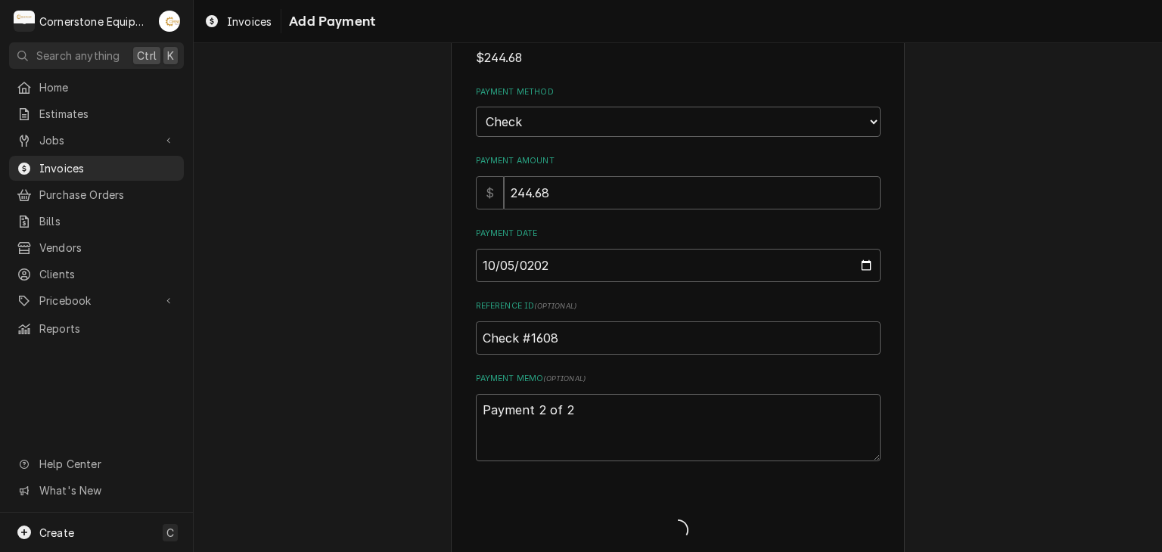
type textarea "x"
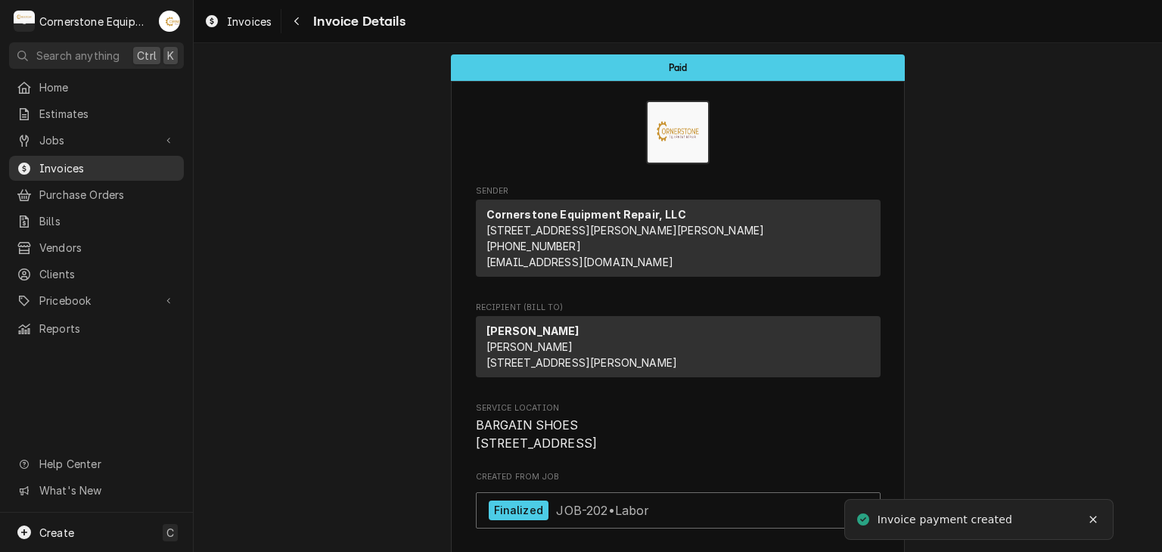
click at [68, 169] on span "Invoices" at bounding box center [107, 168] width 137 height 16
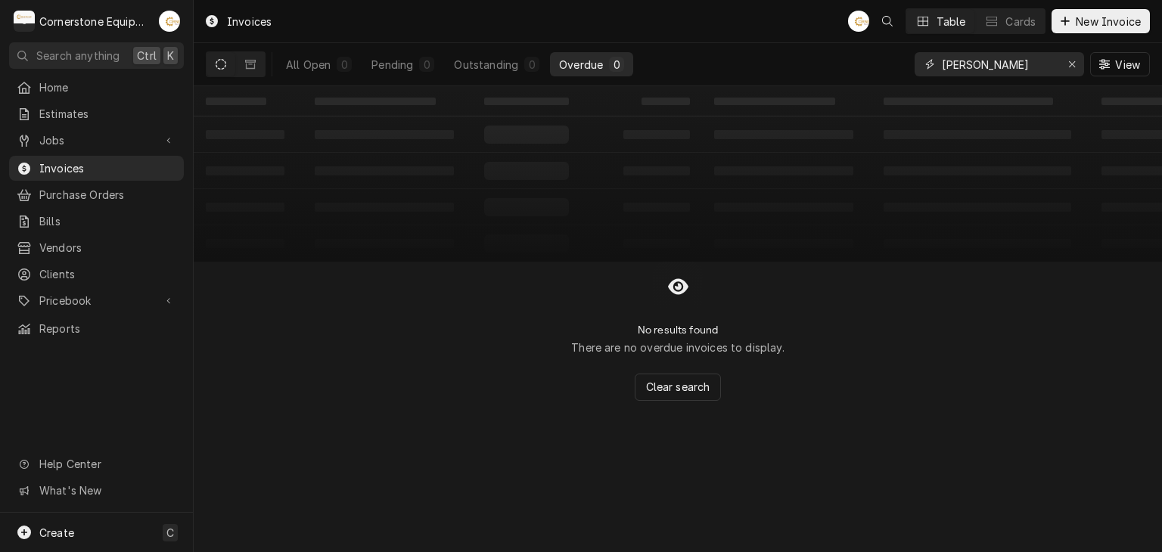
click at [1036, 69] on input "[PERSON_NAME]" at bounding box center [998, 64] width 113 height 24
click at [1036, 69] on input "benn" at bounding box center [998, 64] width 113 height 24
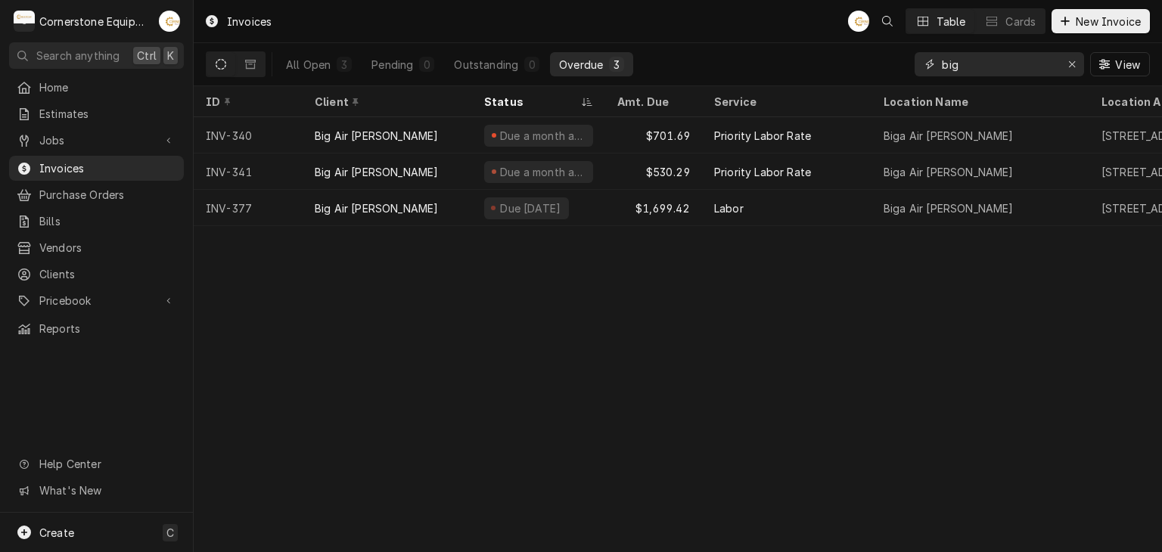
type input "big"
drag, startPoint x: 1068, startPoint y: 55, endPoint x: 996, endPoint y: 67, distance: 73.6
click at [1068, 55] on button "Erase input" at bounding box center [1072, 64] width 24 height 24
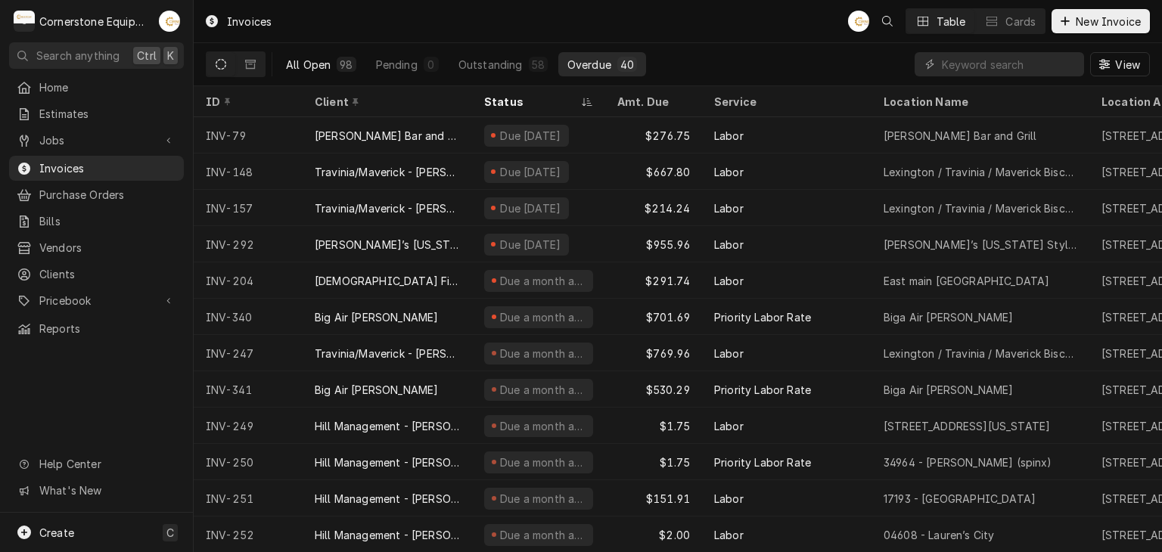
click at [346, 62] on div "98" at bounding box center [346, 65] width 13 height 16
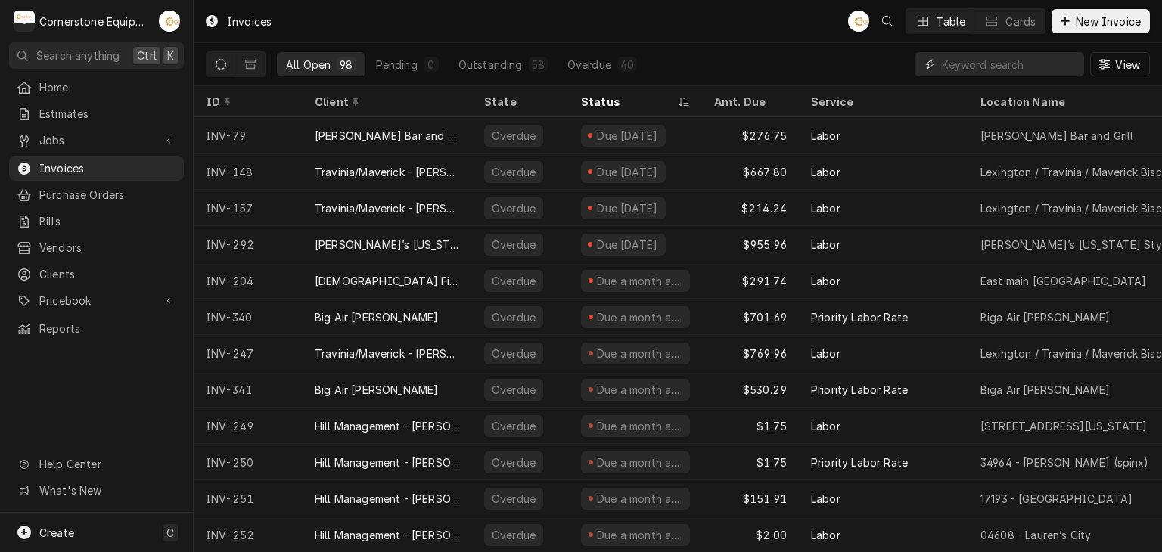
click at [955, 58] on input "Dynamic Content Wrapper" at bounding box center [1009, 64] width 135 height 24
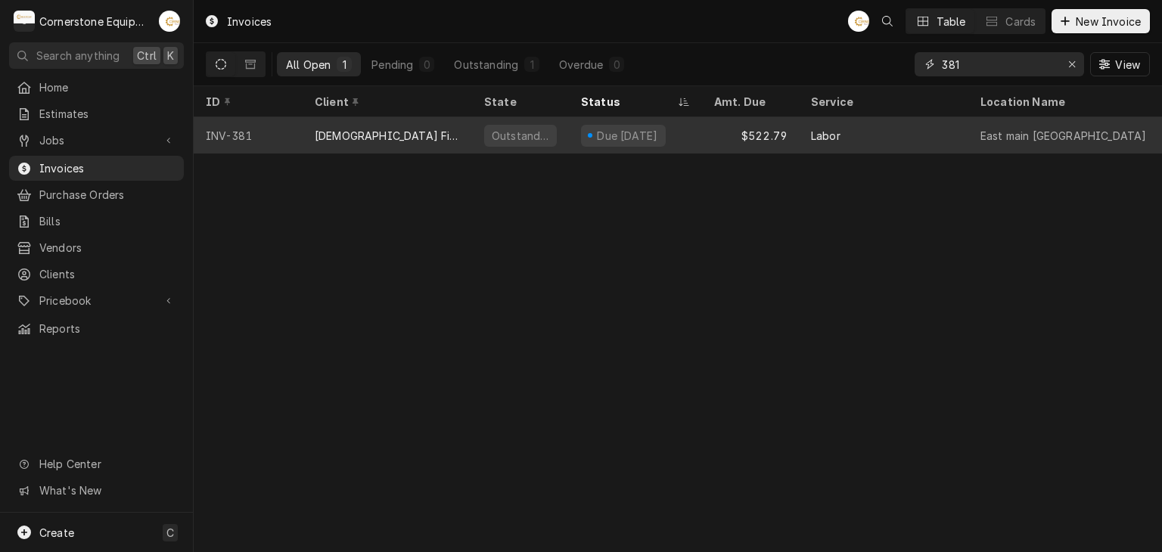
type input "381"
click at [552, 136] on div "Outstanding" at bounding box center [520, 136] width 73 height 22
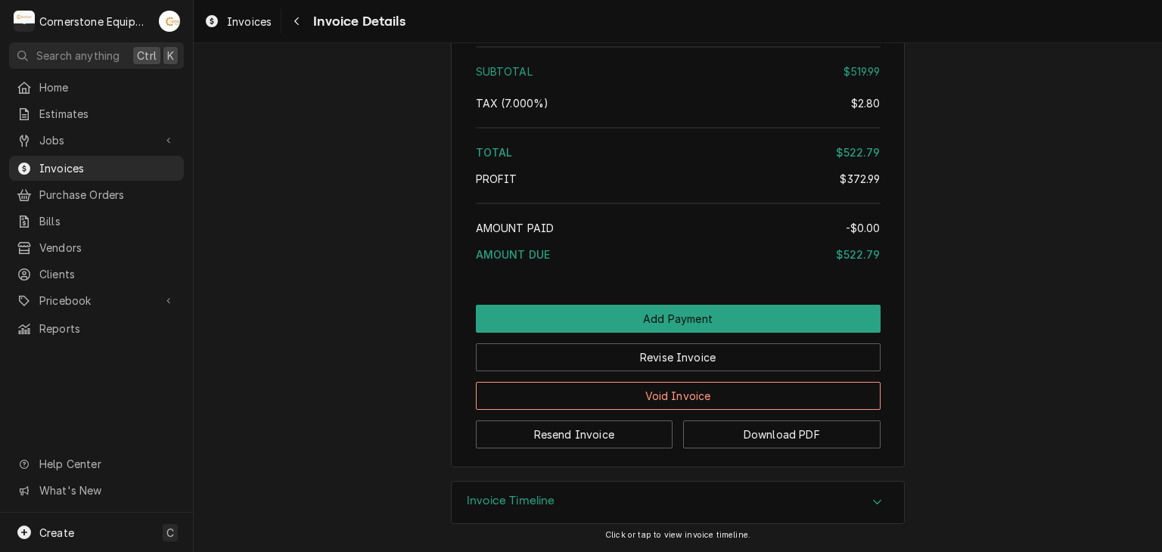
scroll to position [2269, 0]
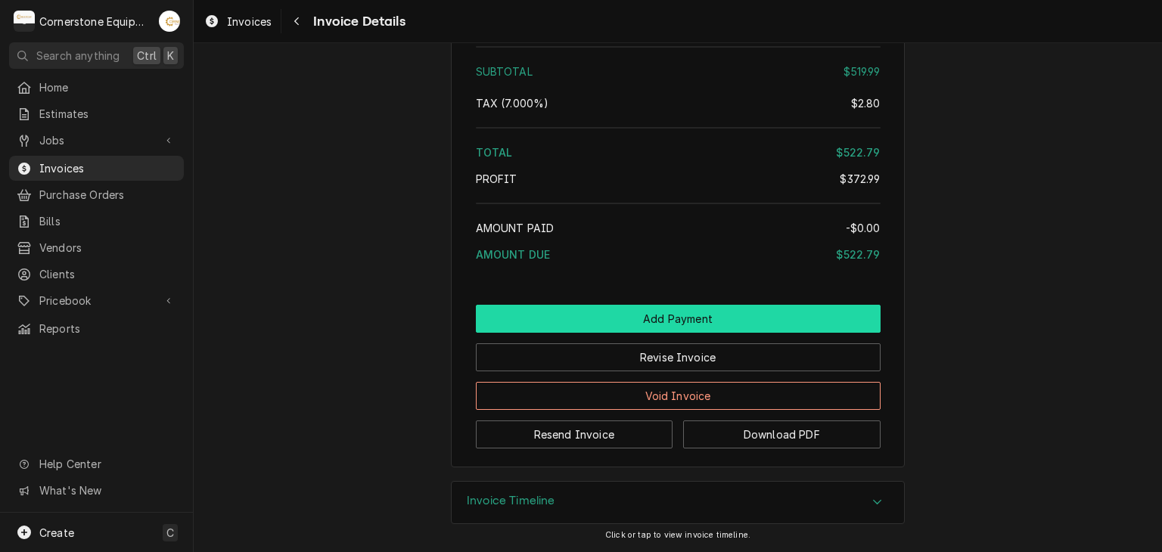
click at [696, 315] on button "Add Payment" at bounding box center [678, 319] width 405 height 28
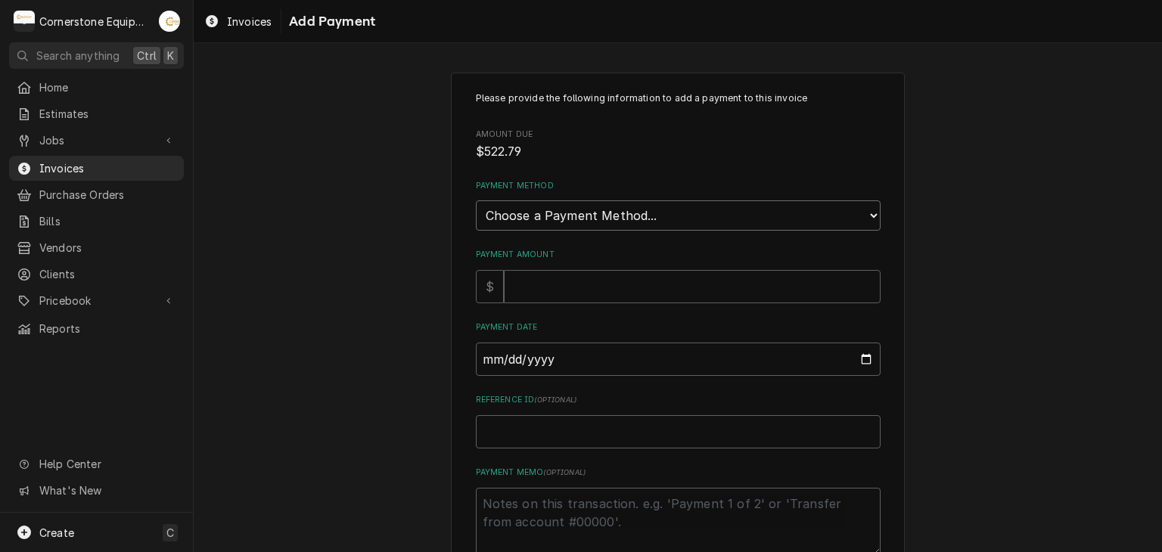
click at [583, 211] on select "Choose a Payment Method... Cash Check Credit/Debit Card ACH/eCheck Other" at bounding box center [678, 215] width 405 height 30
select select "2"
click at [476, 200] on select "Choose a Payment Method... Cash Check Credit/Debit Card ACH/eCheck Other" at bounding box center [678, 215] width 405 height 30
click at [544, 296] on input "Payment Amount" at bounding box center [692, 286] width 377 height 33
type textarea "x"
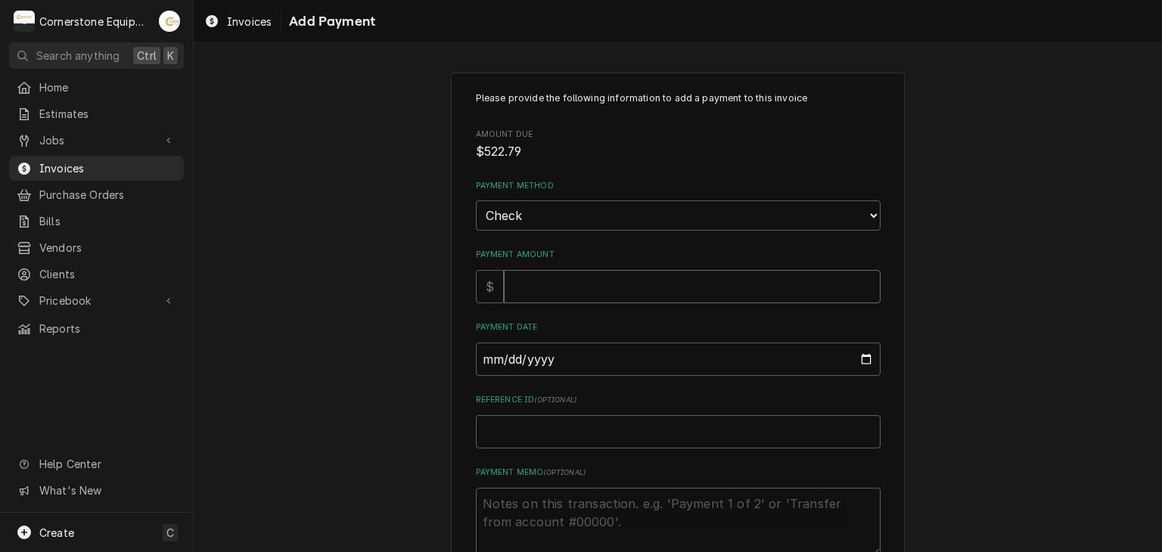
type input "5"
type textarea "x"
type input "52"
type textarea "x"
type input "522"
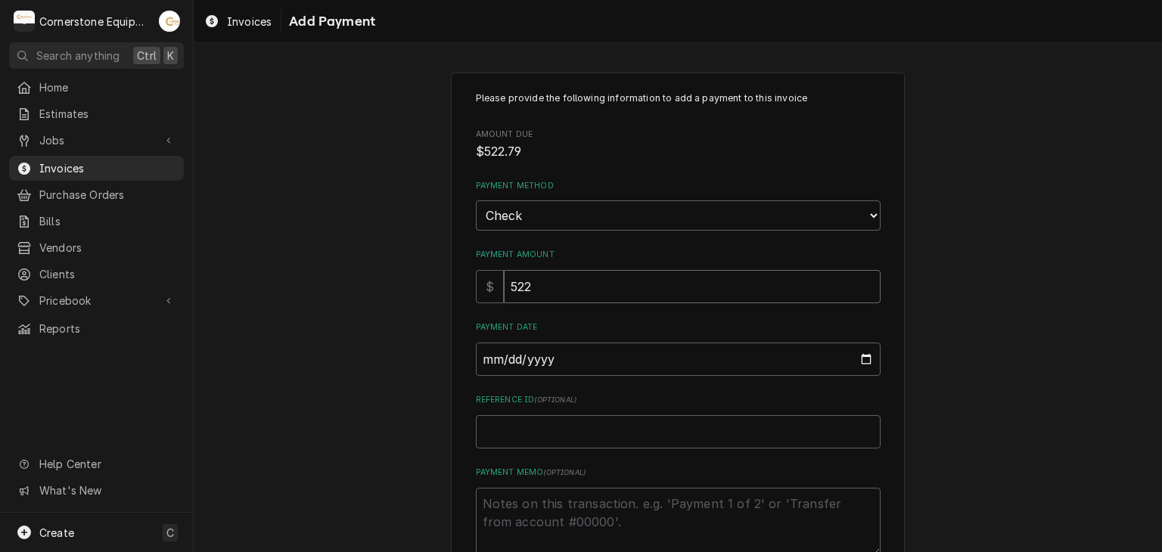
type textarea "x"
type input "522.7"
type textarea "x"
type input "522.79"
click at [476, 351] on input "Payment Date" at bounding box center [678, 359] width 405 height 33
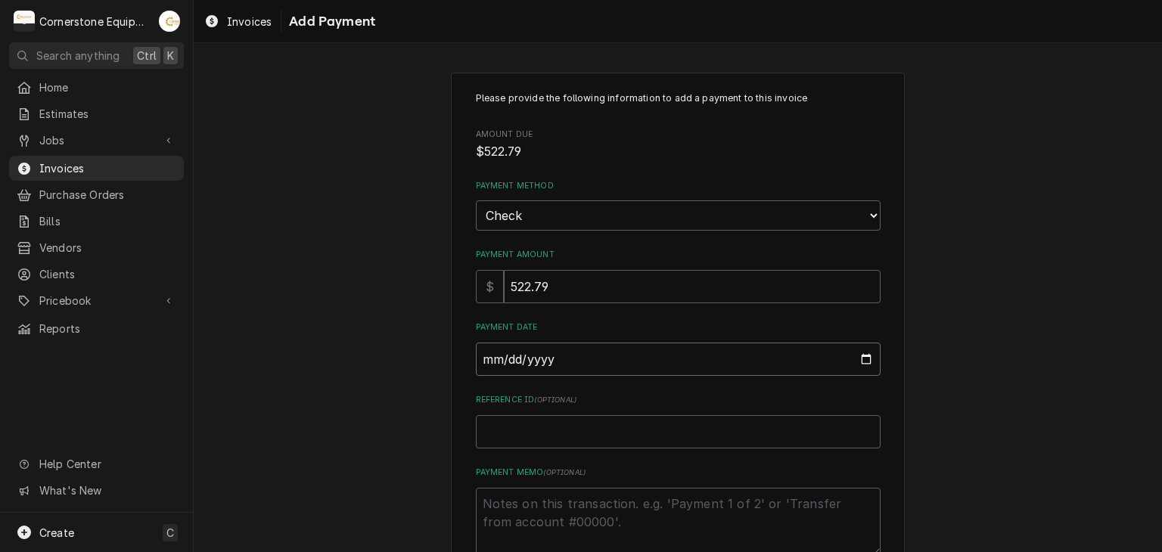
type input "0002-09-26"
type textarea "x"
type input "0020-09-26"
type textarea "x"
type input "0202-09-26"
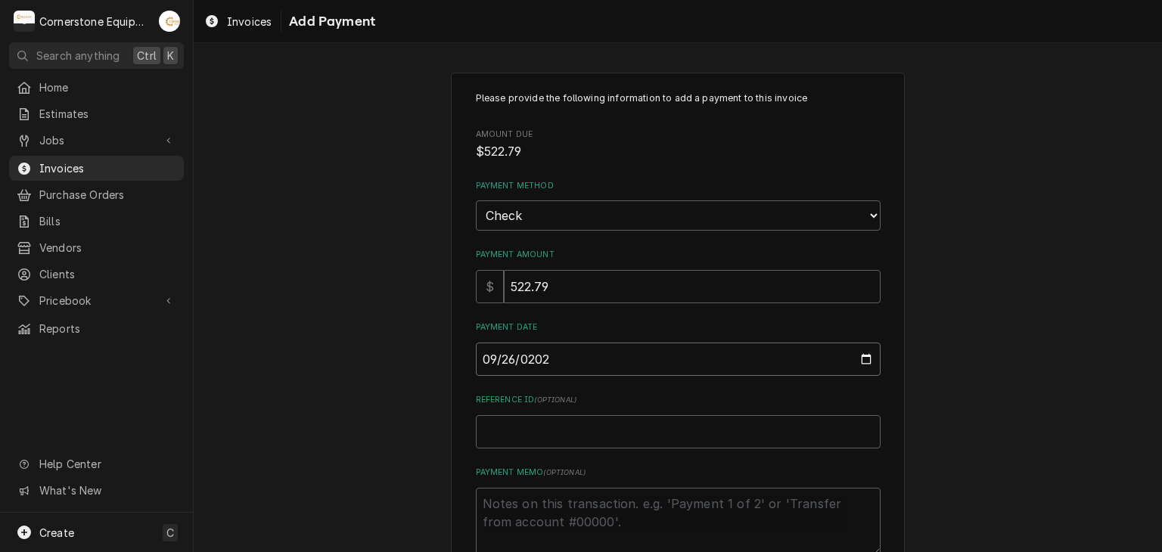
type textarea "x"
type input "2025-09-26"
type textarea "x"
type input "C"
type textarea "x"
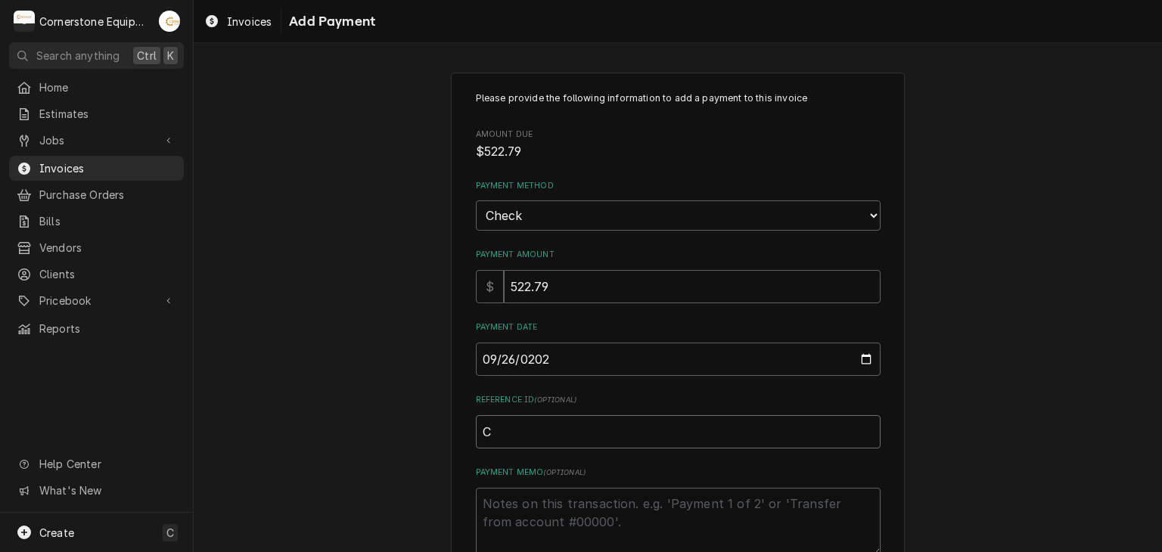
type input "Ch"
type textarea "x"
type input "Che"
type textarea "x"
type input "Chec"
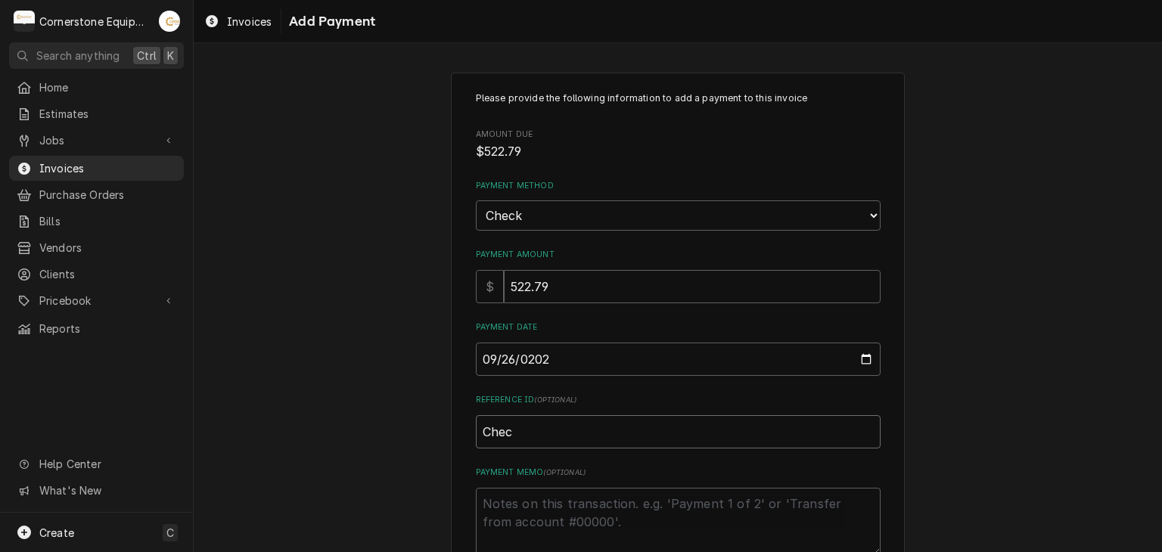
type textarea "x"
type input "Check"
type textarea "x"
type input "Check"
type textarea "x"
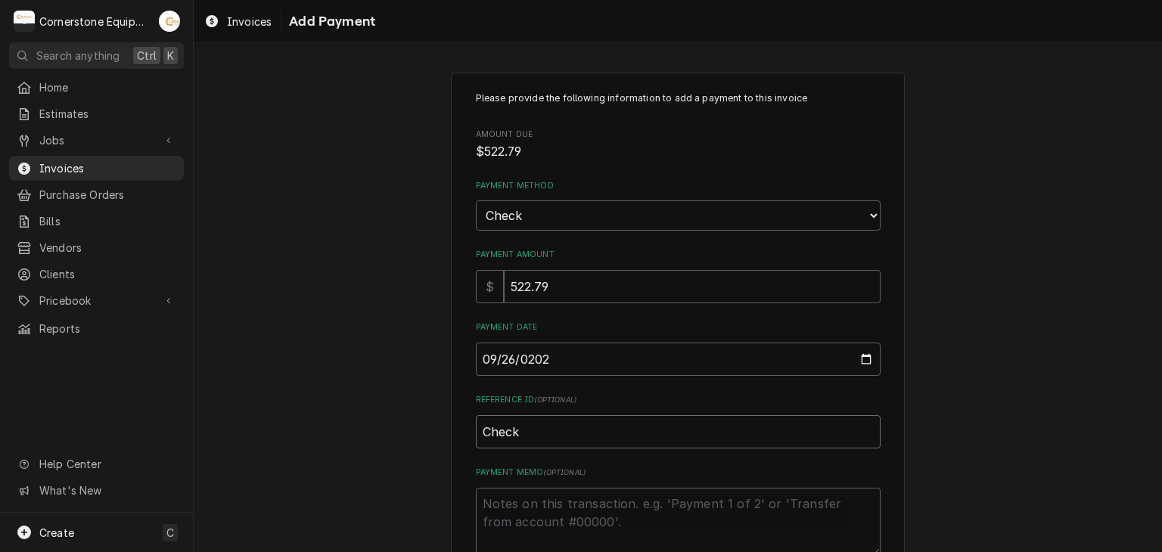
type input "Check #"
type textarea "x"
type input "Check #0"
type textarea "x"
type input "Check #01"
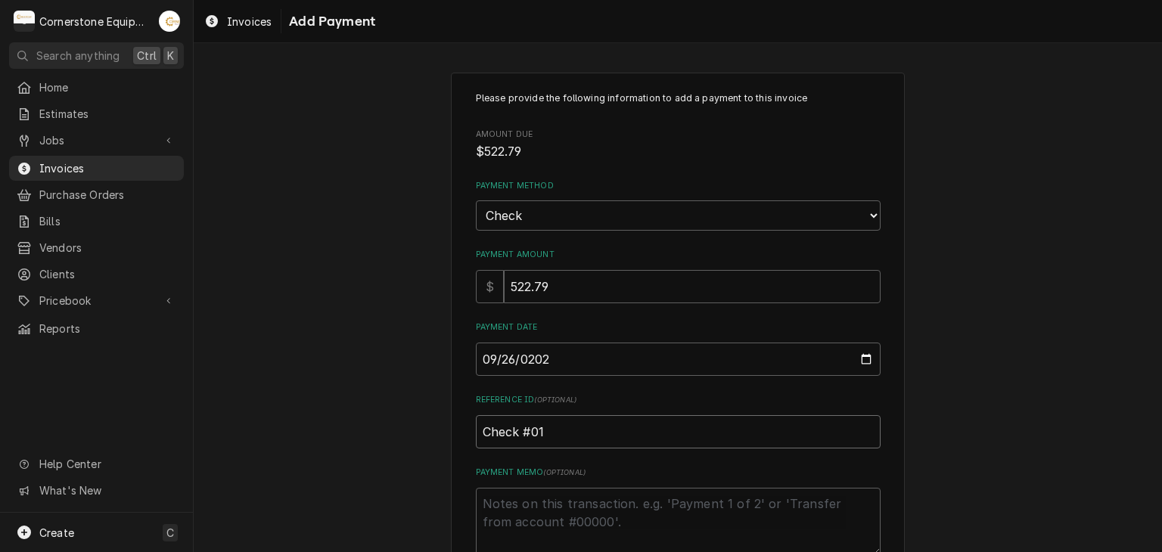
type textarea "x"
type input "Check #010"
type textarea "x"
type input "Check #0101"
type textarea "x"
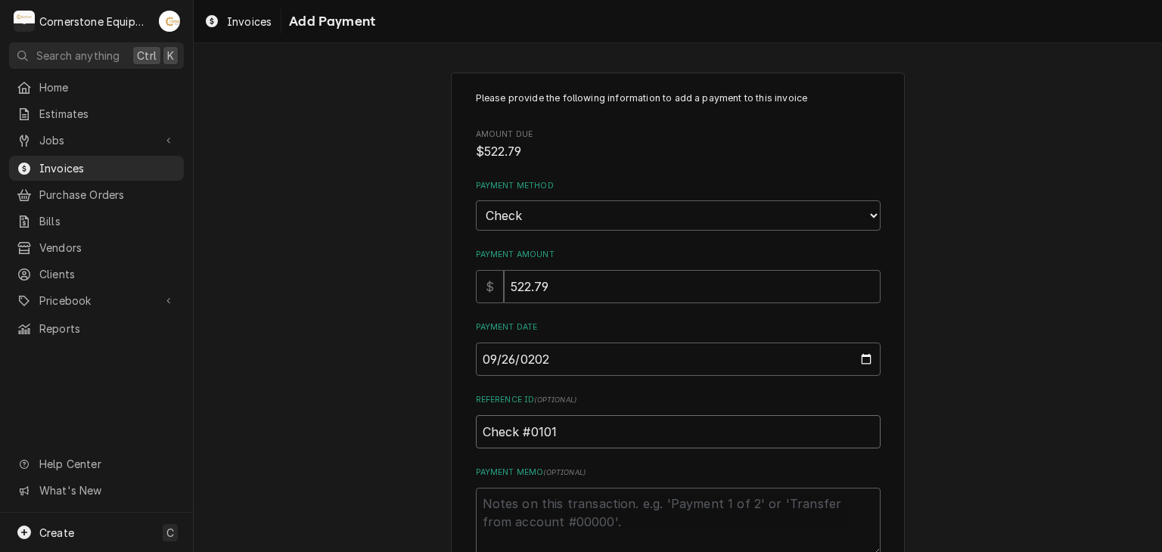
type input "Check #01017"
type textarea "x"
type input "Check #010172"
type textarea "x"
type input "Check #0101729"
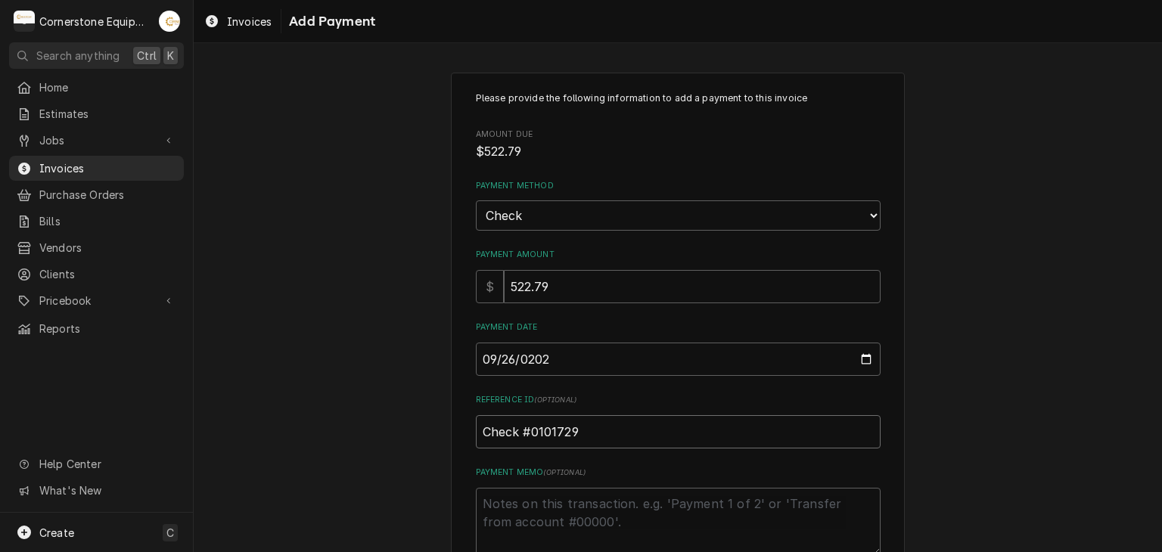
type textarea "x"
type input "Check #01017291"
type textarea "x"
type input "Check #010172913"
type textarea "x"
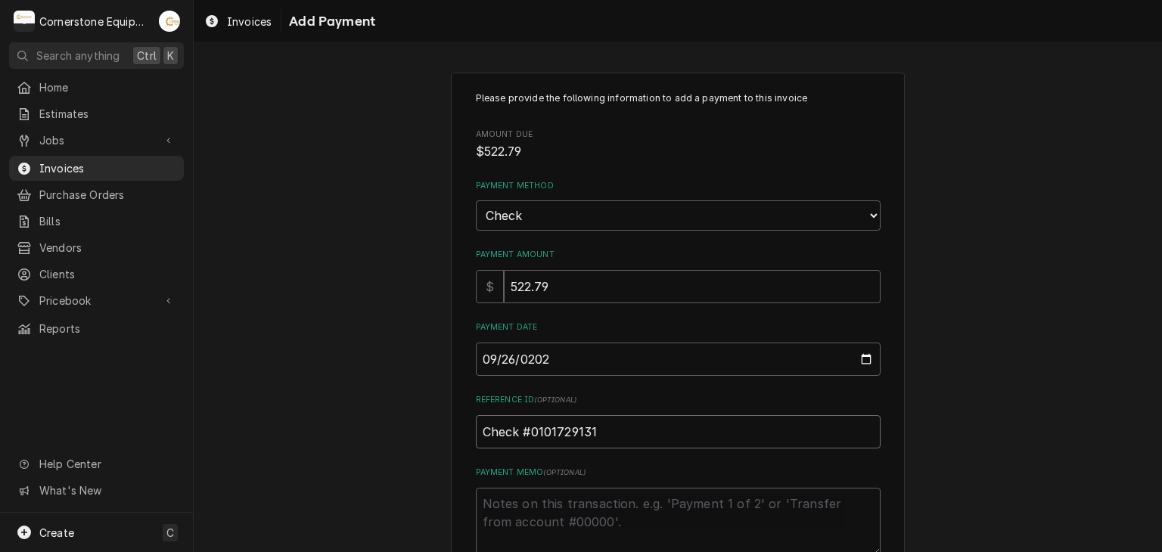
type input "Check #0101729131"
type textarea "x"
type textarea "P"
type textarea "x"
type textarea "Pa"
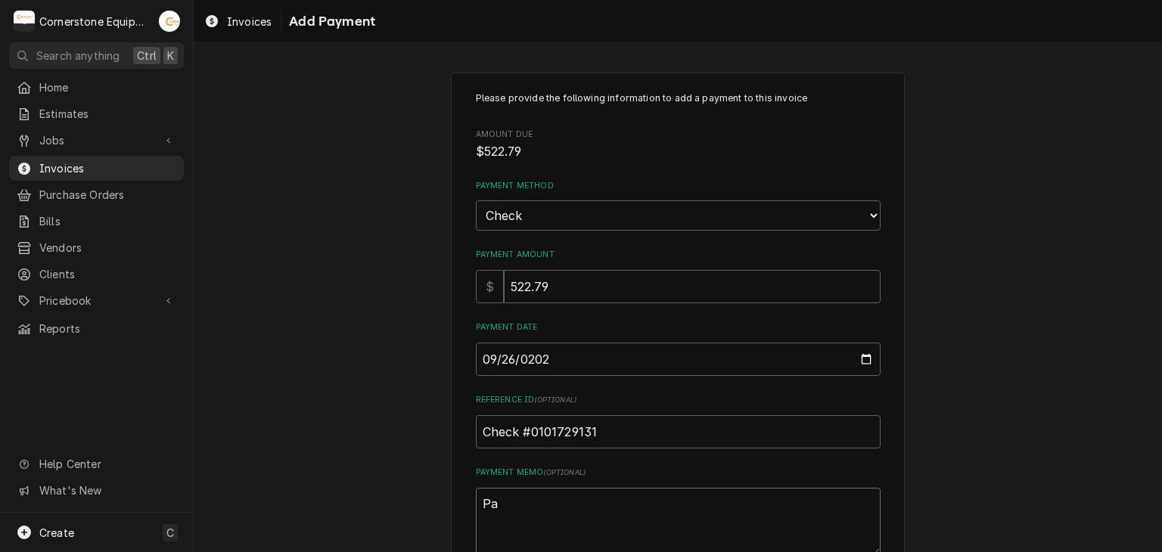
type textarea "x"
type textarea "Pai"
type textarea "x"
type textarea "Paid"
type textarea "x"
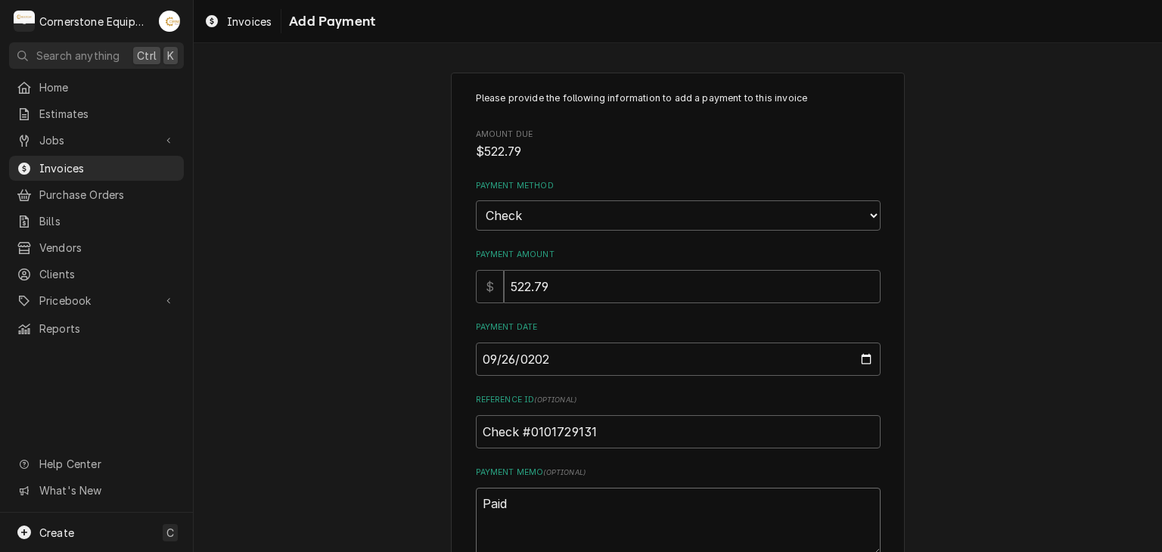
type textarea "Paid"
type textarea "x"
type textarea "Paid i"
type textarea "x"
type textarea "Paid in"
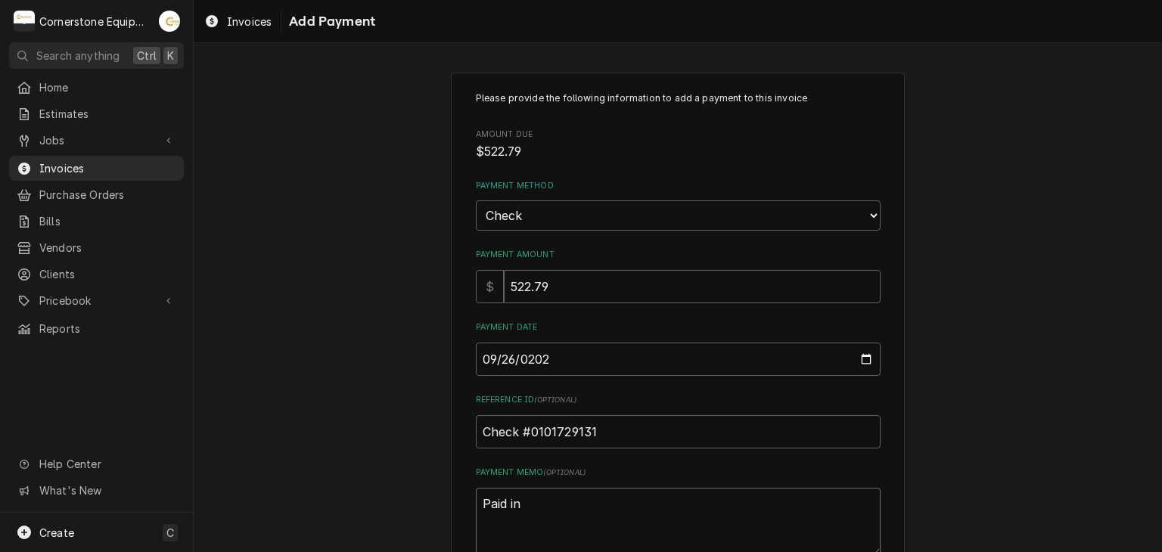
type textarea "x"
type textarea "Paid in"
type textarea "x"
type textarea "Paid in f"
type textarea "x"
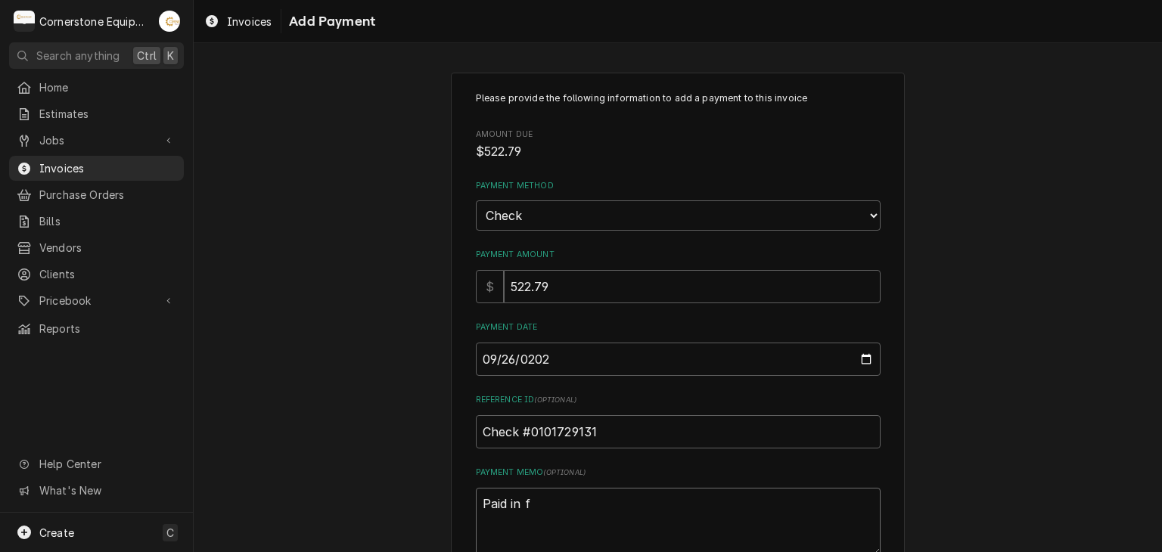
type textarea "Paid in fu"
type textarea "x"
type textarea "Paid in ful"
type textarea "x"
type textarea "Paid in full"
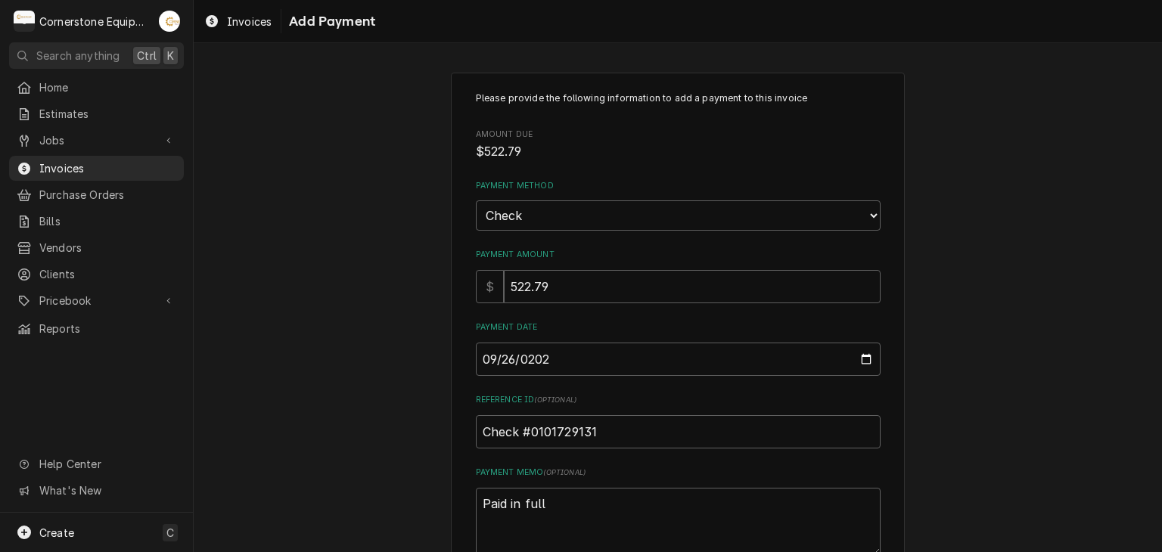
click at [401, 388] on div "Please provide the following information to add a payment to this invoice Amoun…" at bounding box center [678, 353] width 968 height 589
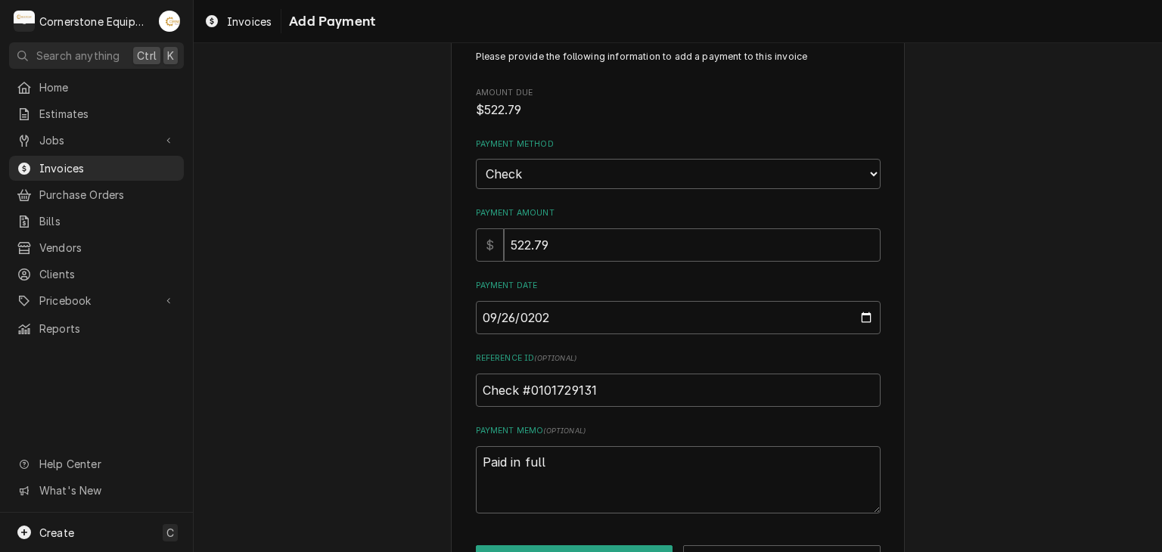
scroll to position [94, 0]
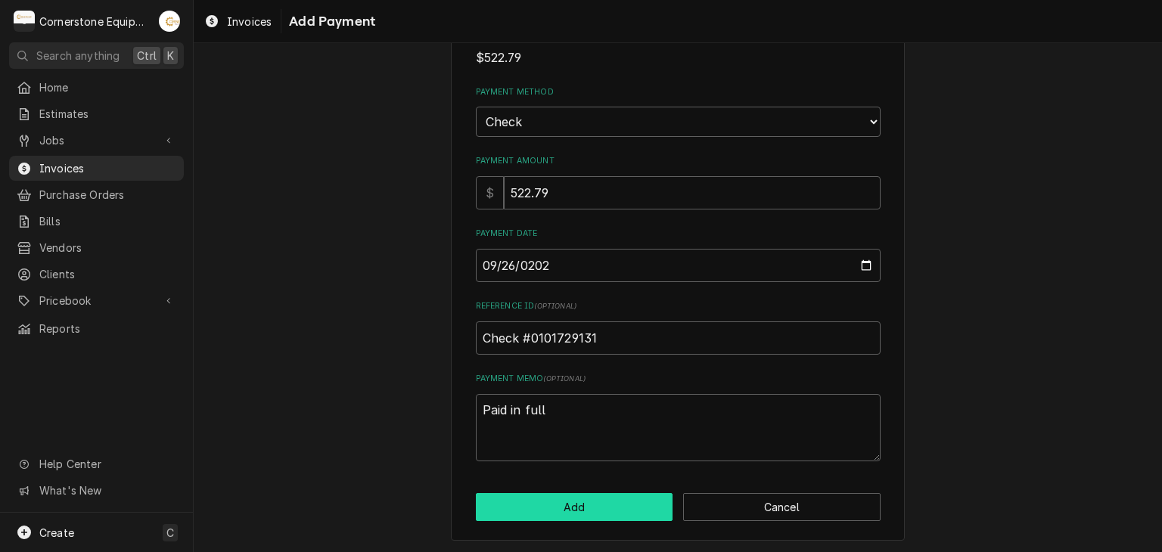
click at [601, 509] on button "Add" at bounding box center [574, 507] width 197 height 28
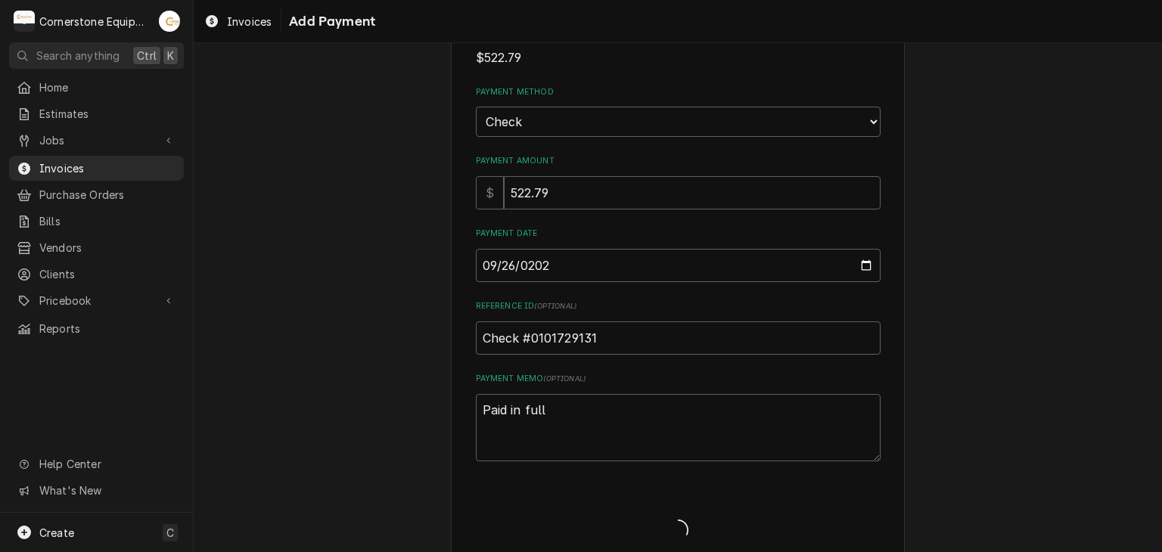
type textarea "x"
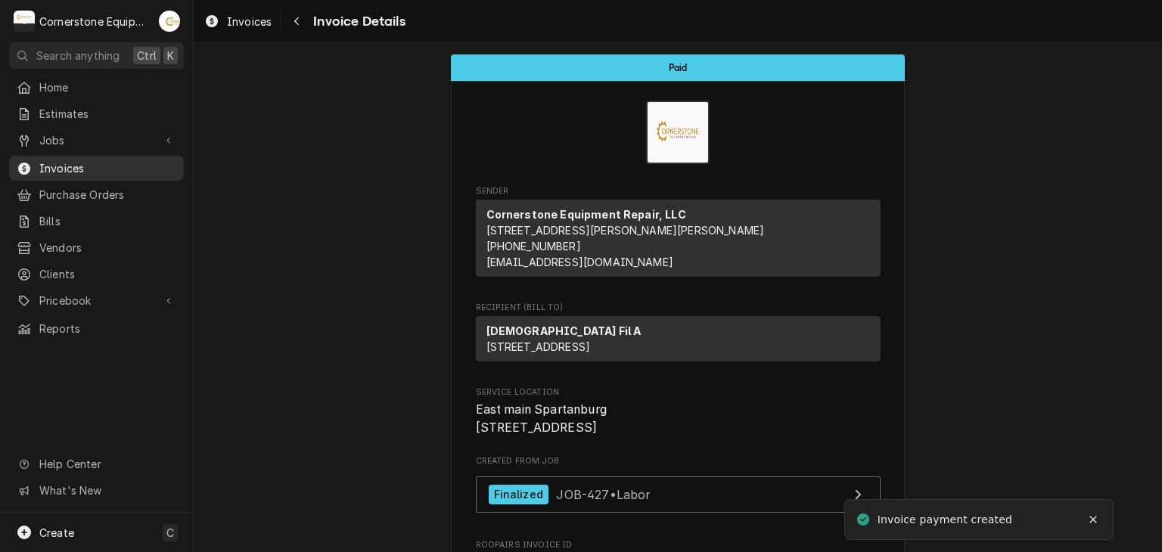
click at [79, 163] on span "Invoices" at bounding box center [107, 168] width 137 height 16
